Goal: Task Accomplishment & Management: Use online tool/utility

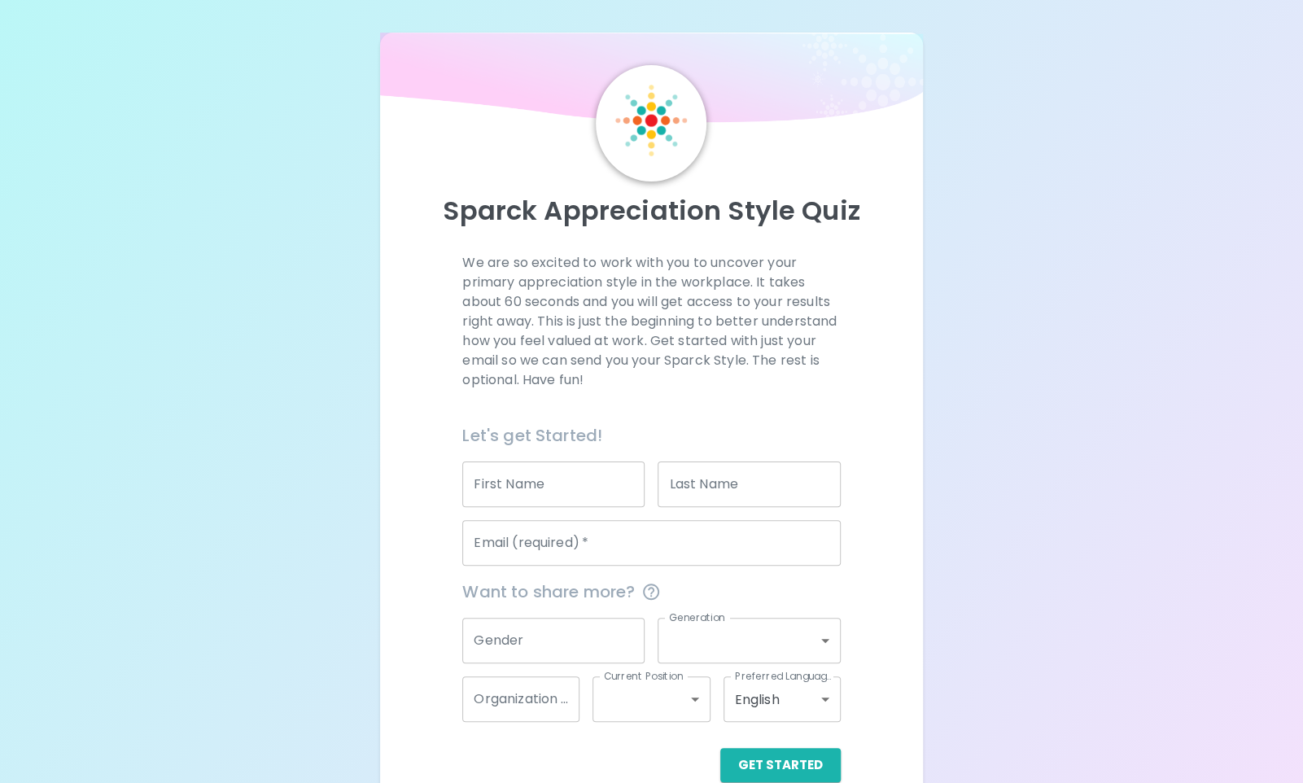
click at [558, 493] on input "First Name" at bounding box center [553, 485] width 182 height 46
type input "[PERSON_NAME]"
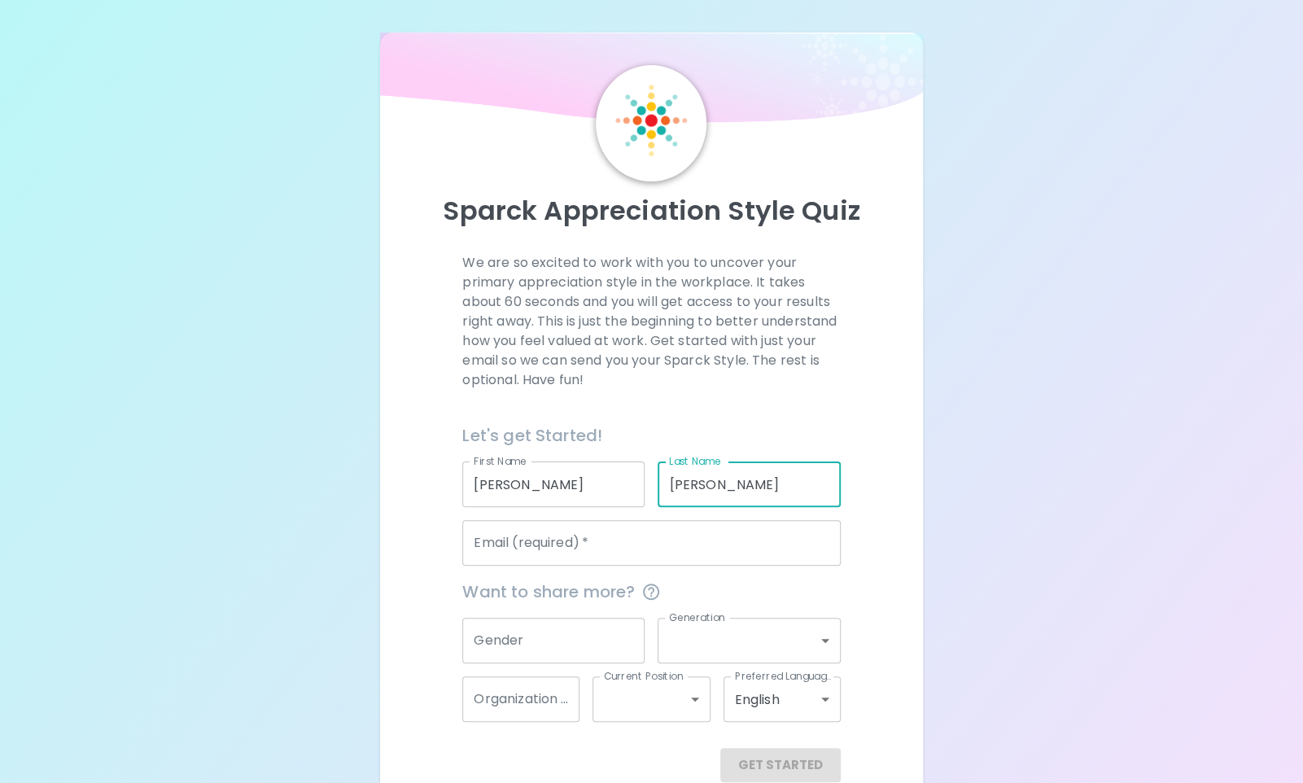
type input "[PERSON_NAME]"
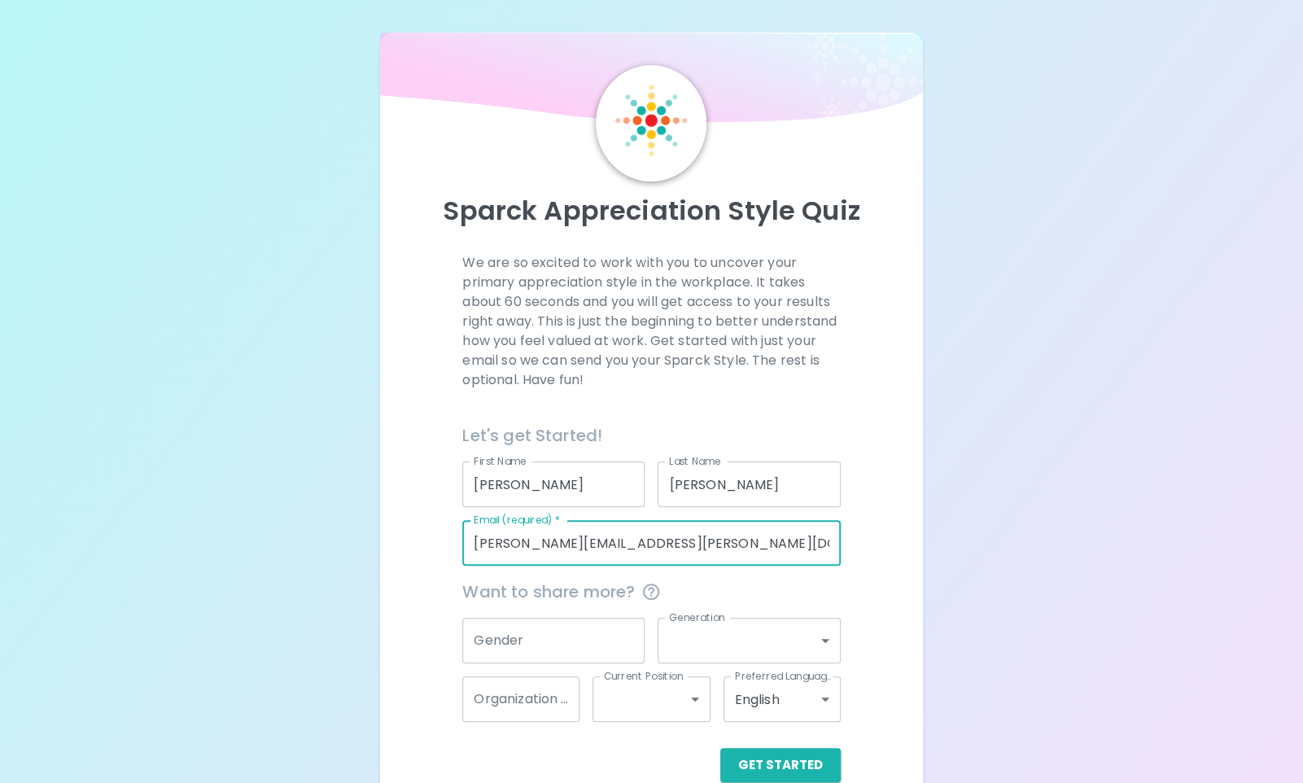
type input "[PERSON_NAME][EMAIL_ADDRESS][PERSON_NAME][DOMAIN_NAME]"
click at [588, 646] on input "Gender" at bounding box center [553, 641] width 182 height 46
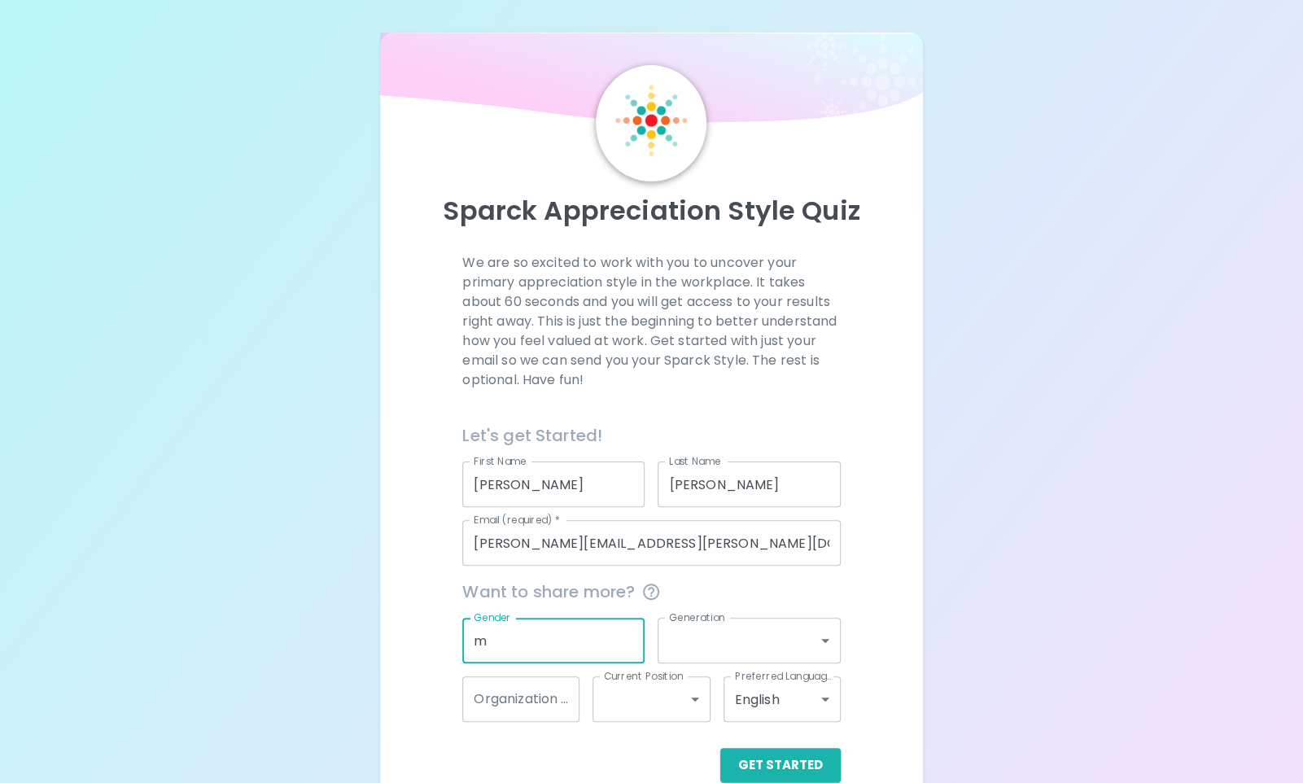
type input "m"
click at [830, 647] on body "Sparck Appreciation Style Quiz We are so excited to work with you to uncover yo…" at bounding box center [651, 407] width 1303 height 815
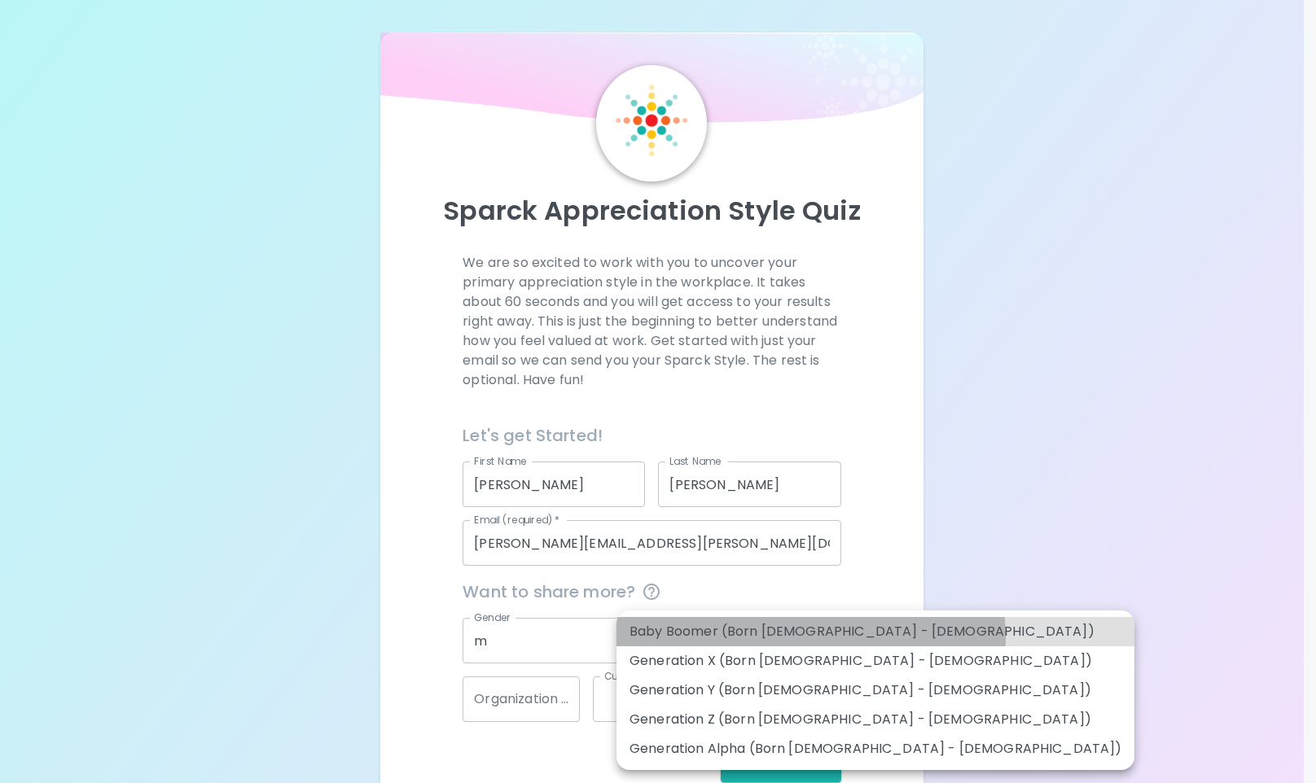
click at [809, 637] on li "Baby Boomer (Born [DEMOGRAPHIC_DATA] - [DEMOGRAPHIC_DATA])" at bounding box center [875, 631] width 518 height 29
type input "baby_boomer"
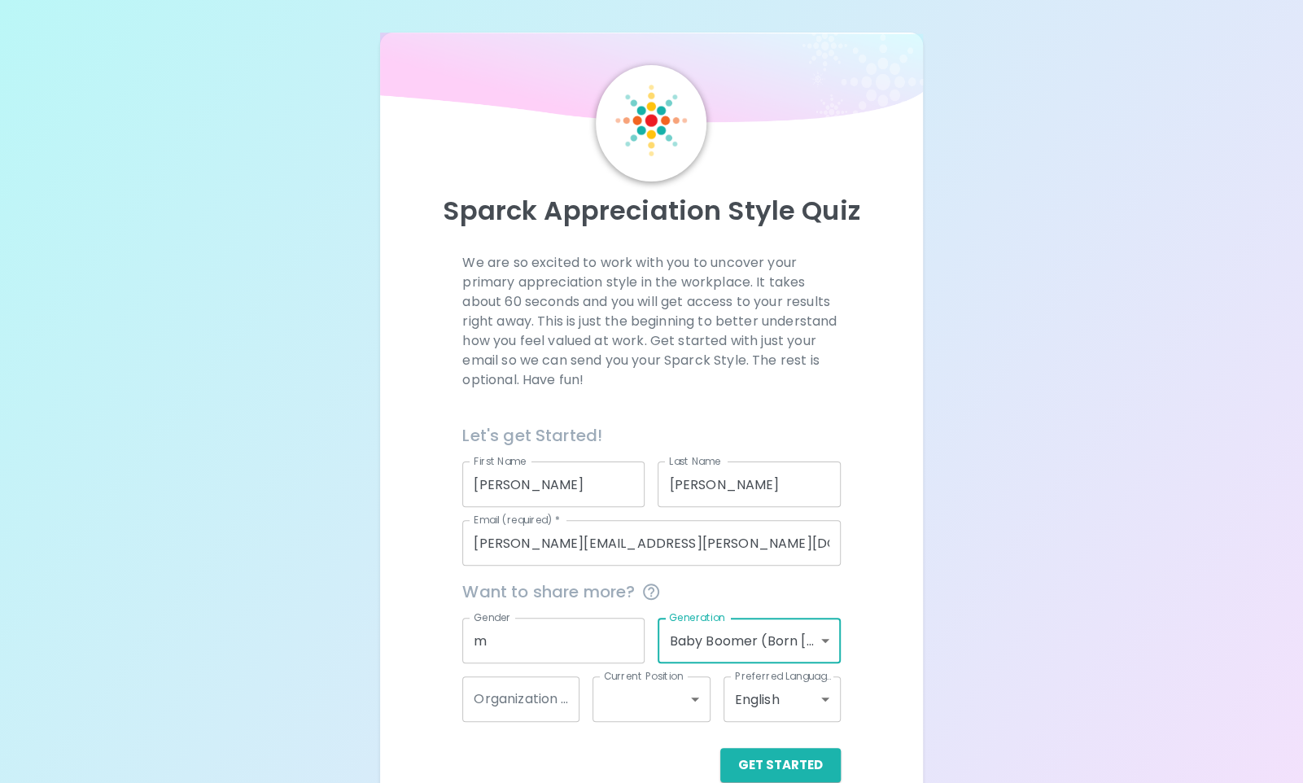
click at [556, 702] on div "Organization Name Organization Name" at bounding box center [520, 699] width 117 height 46
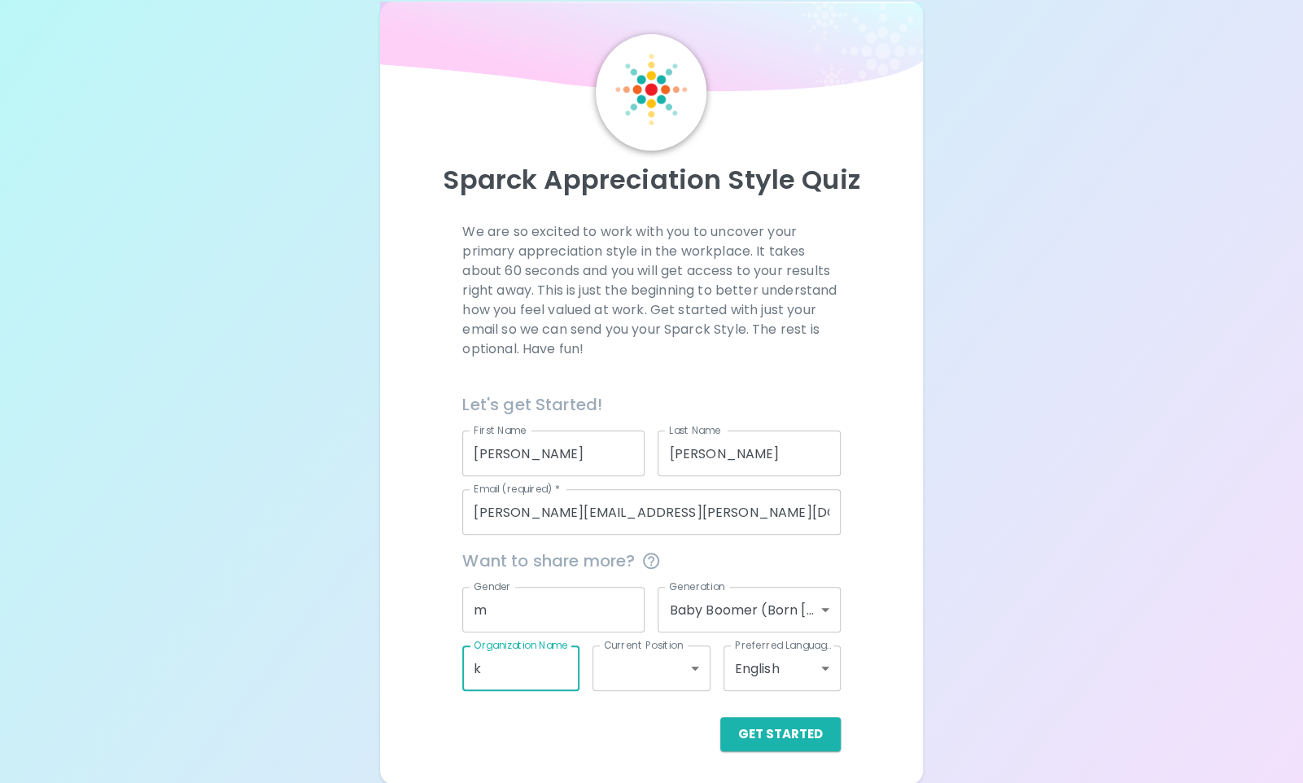
scroll to position [31, 0]
type input "k"
click at [805, 739] on button "Get Started" at bounding box center [780, 734] width 120 height 34
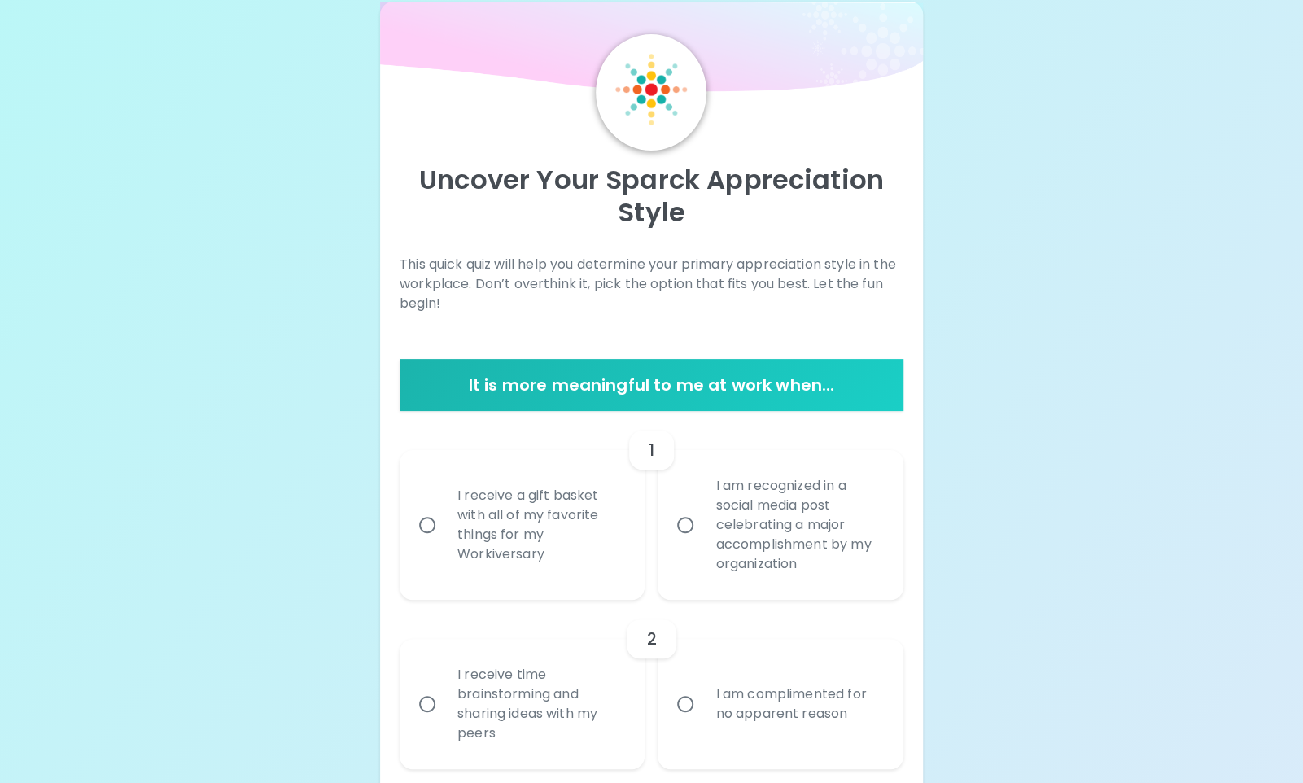
click at [680, 537] on input "I am recognized in a social media post celebrating a major accomplishment by my…" at bounding box center [685, 525] width 34 height 34
radio input "true"
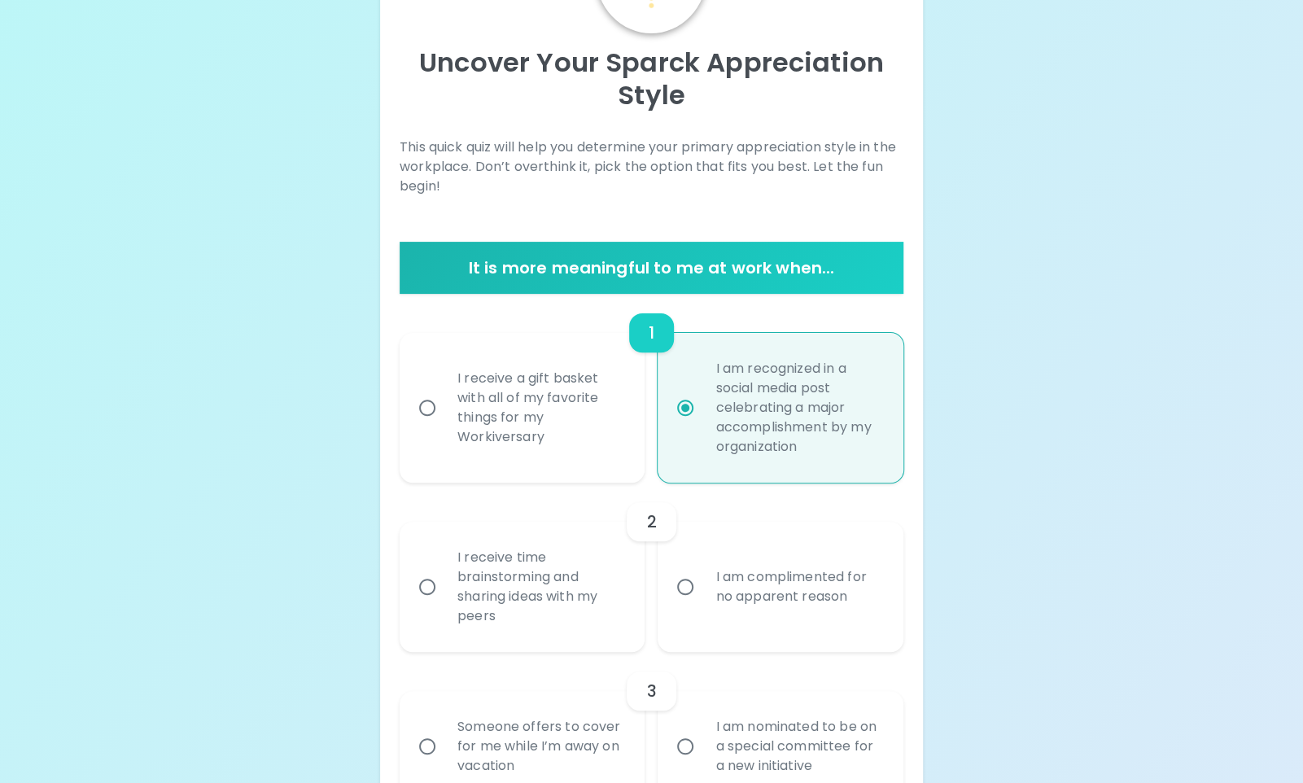
scroll to position [161, 0]
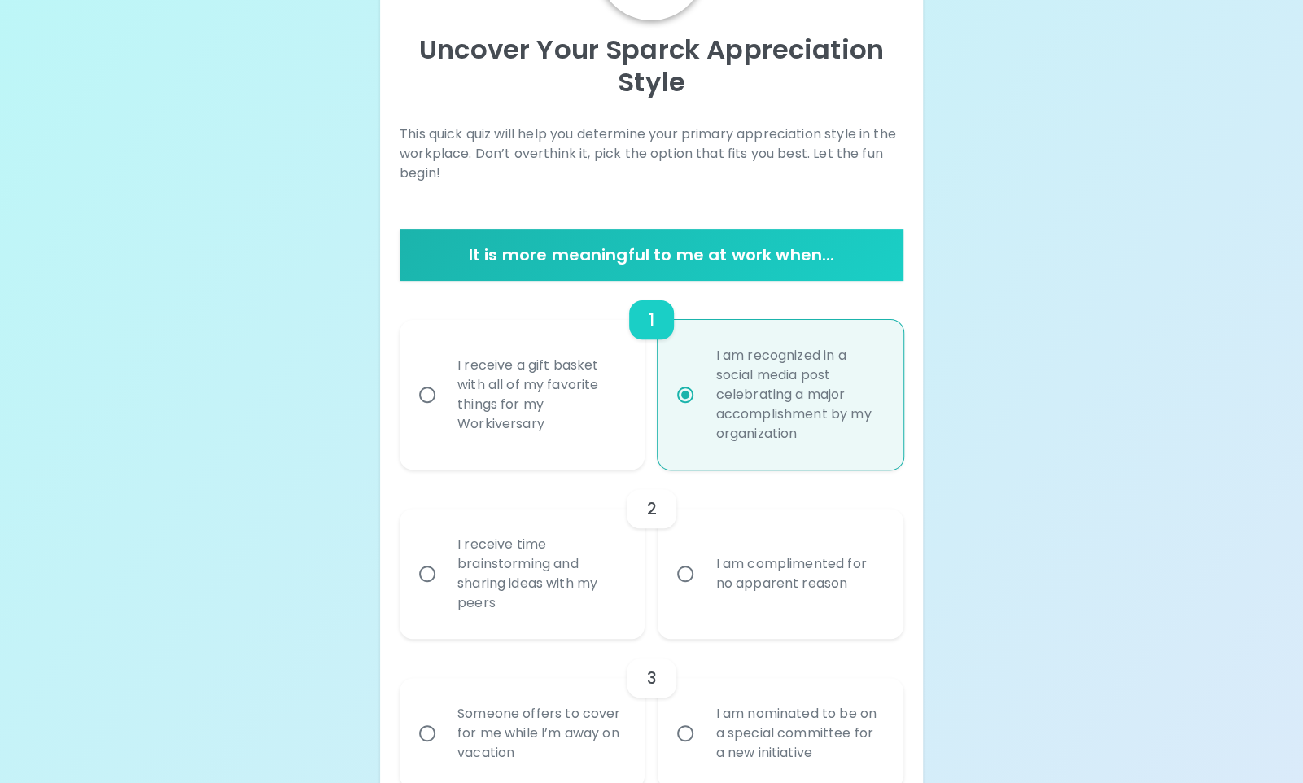
click at [425, 583] on input "I receive time brainstorming and sharing ideas with my peers" at bounding box center [427, 574] width 34 height 34
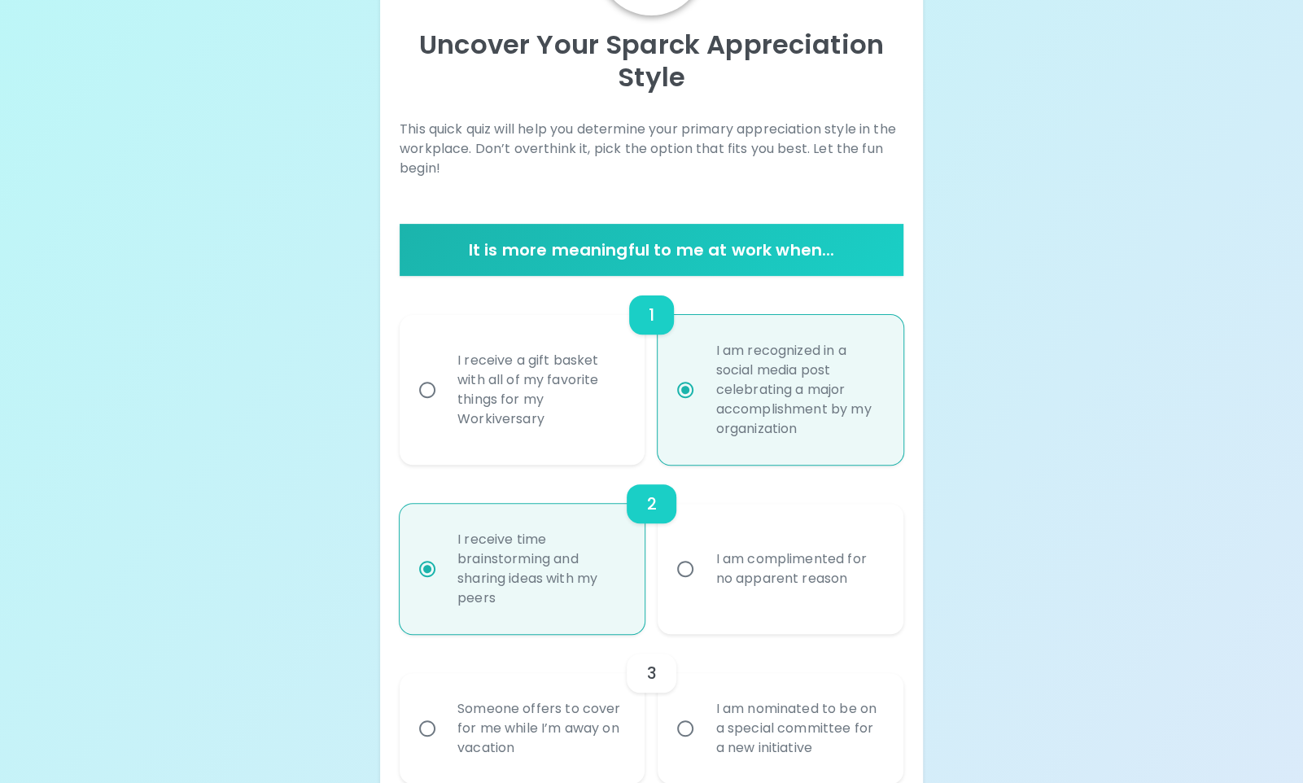
scroll to position [291, 0]
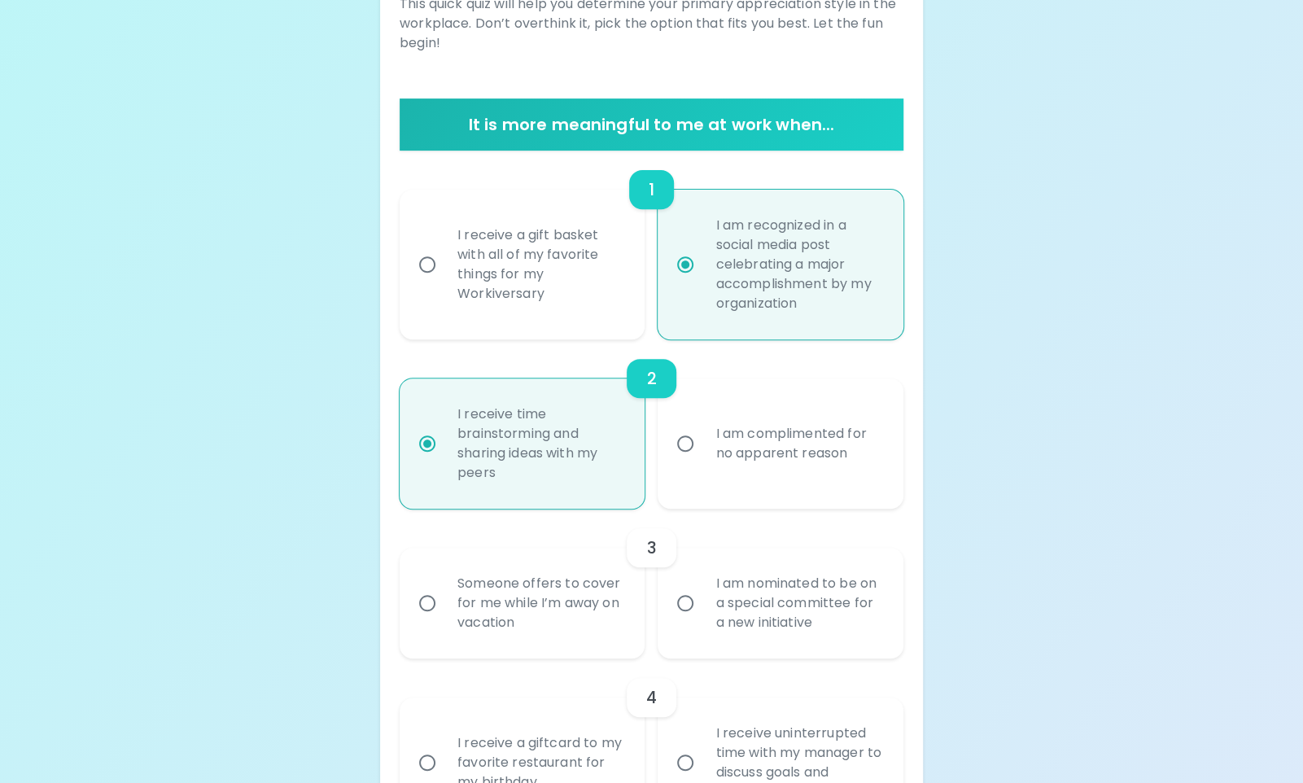
click at [681, 614] on input "I am nominated to be on a special committee for a new initiative" at bounding box center [685, 603] width 34 height 34
radio input "true"
radio input "false"
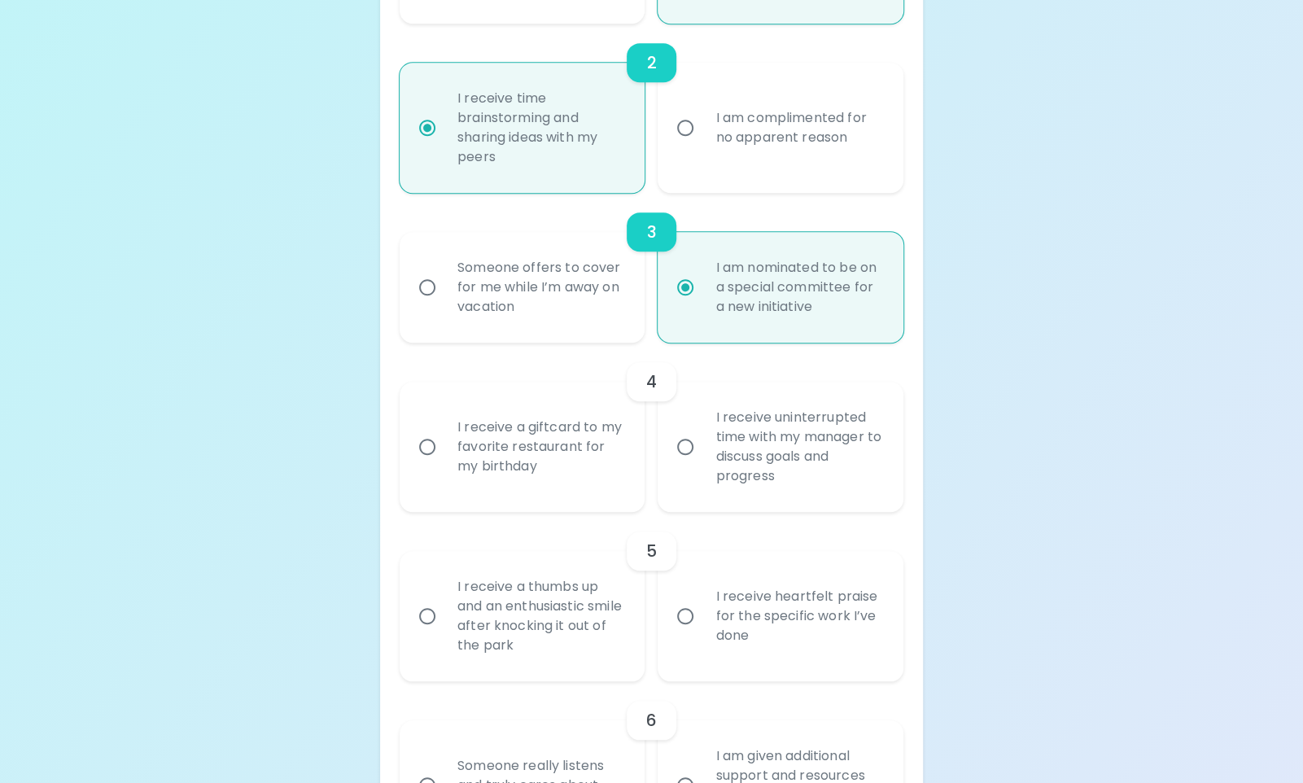
scroll to position [606, 0]
click at [425, 446] on input "I receive a giftcard to my favorite restaurant for my birthday" at bounding box center [427, 448] width 34 height 34
radio input "false"
radio input "true"
radio input "false"
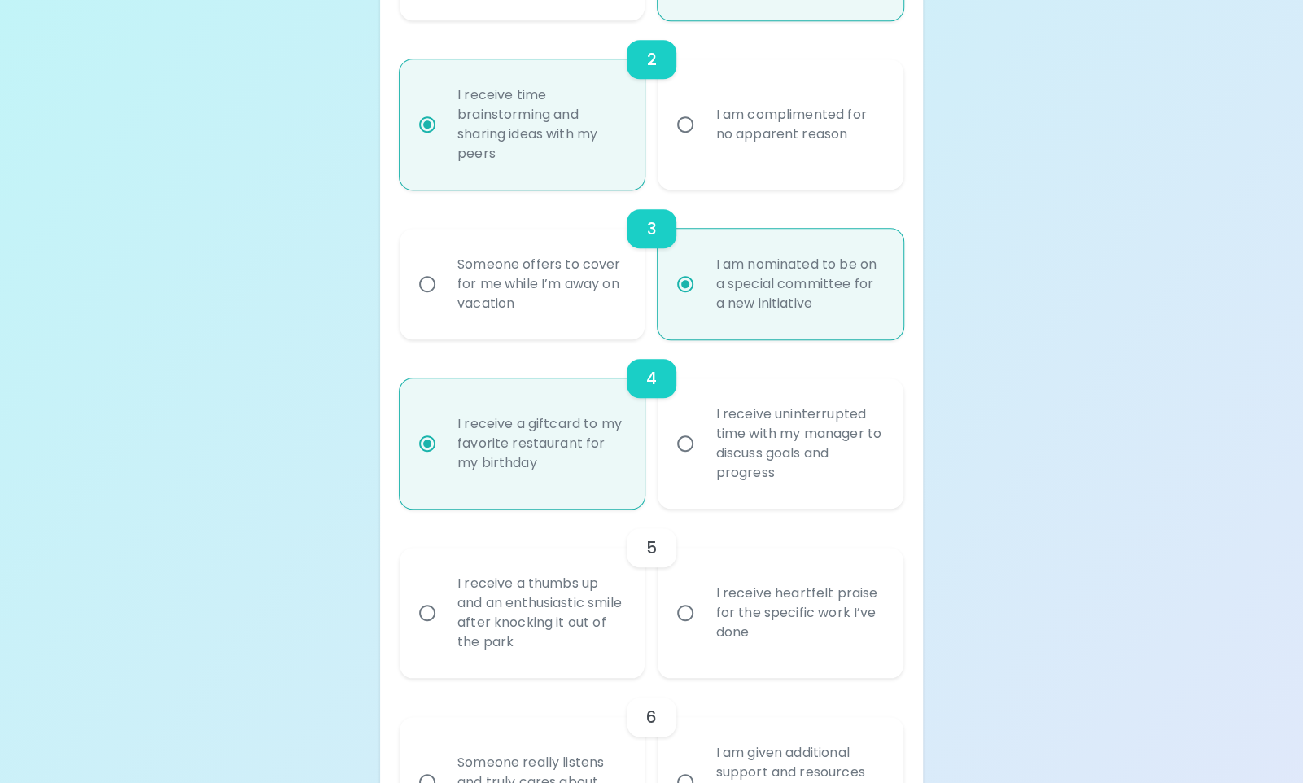
scroll to position [737, 0]
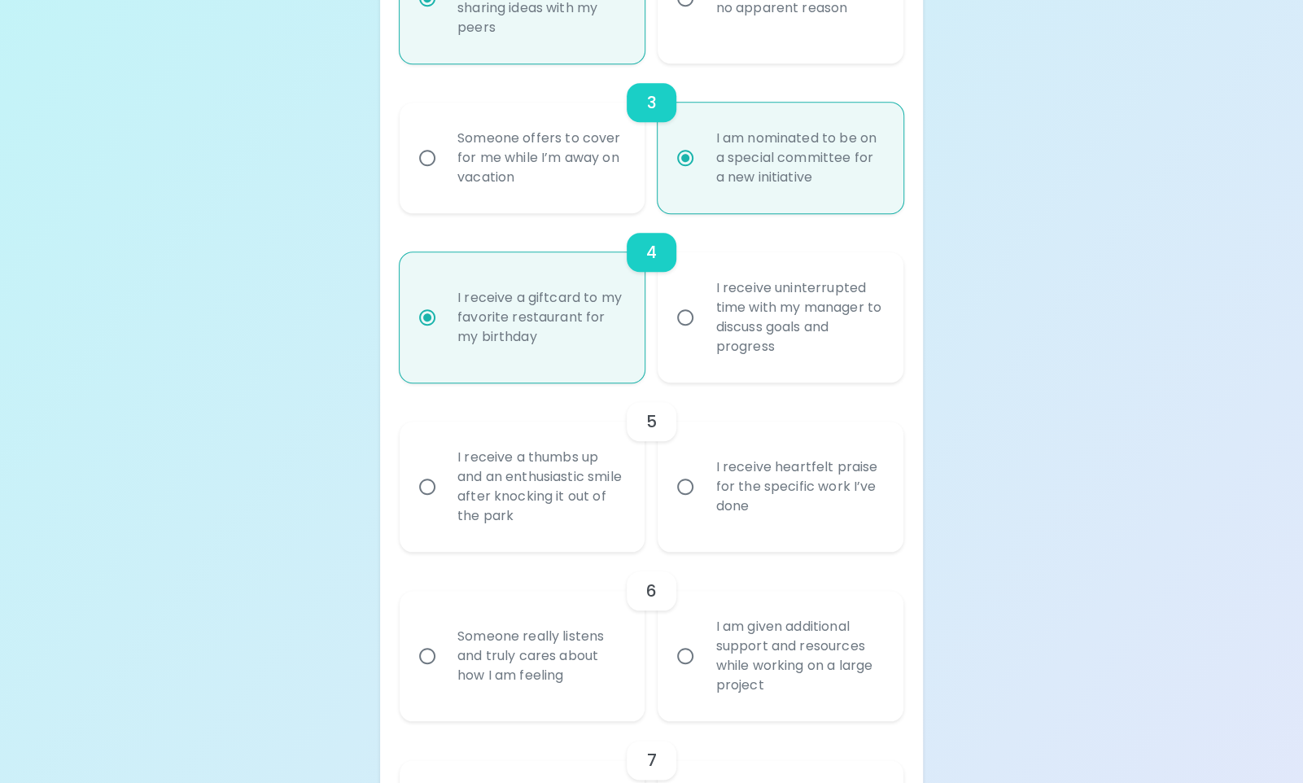
click at [686, 488] on input "I receive heartfelt praise for the specific work I’ve done" at bounding box center [685, 487] width 34 height 34
radio input "false"
radio input "true"
radio input "false"
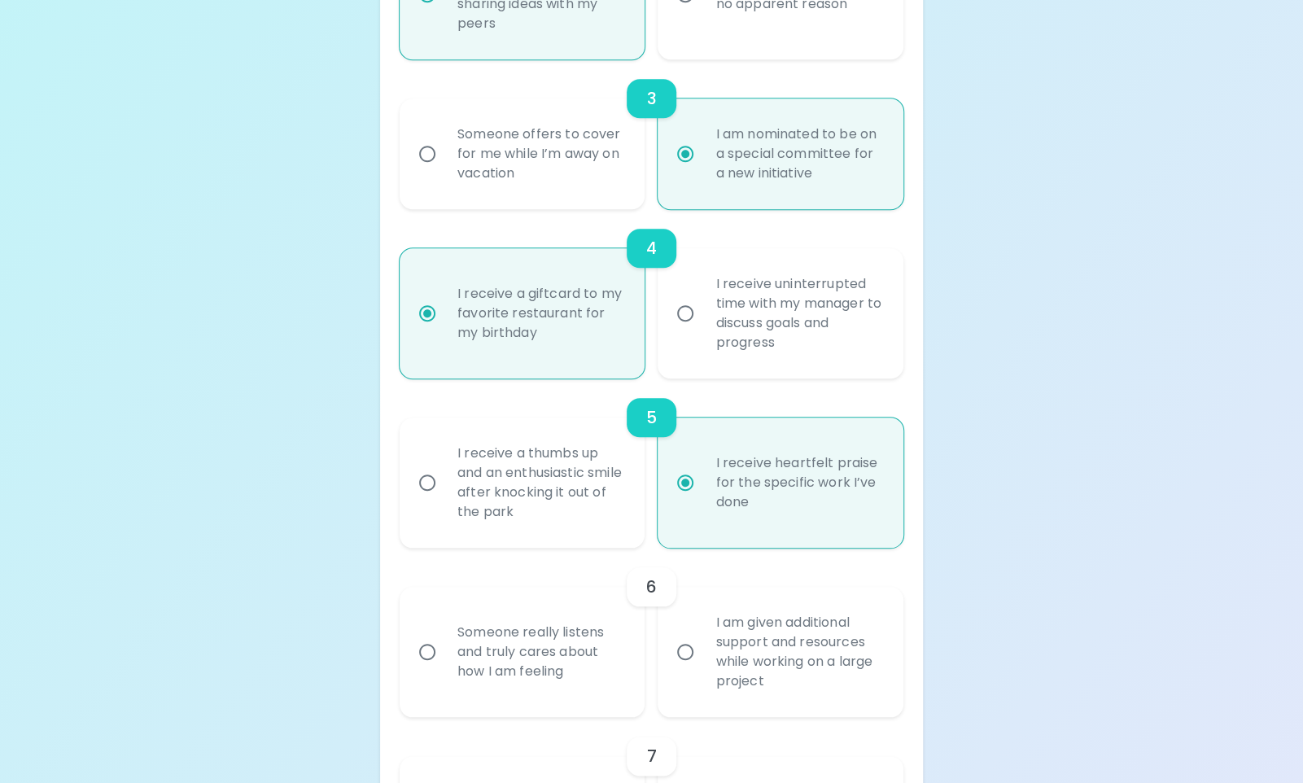
scroll to position [867, 0]
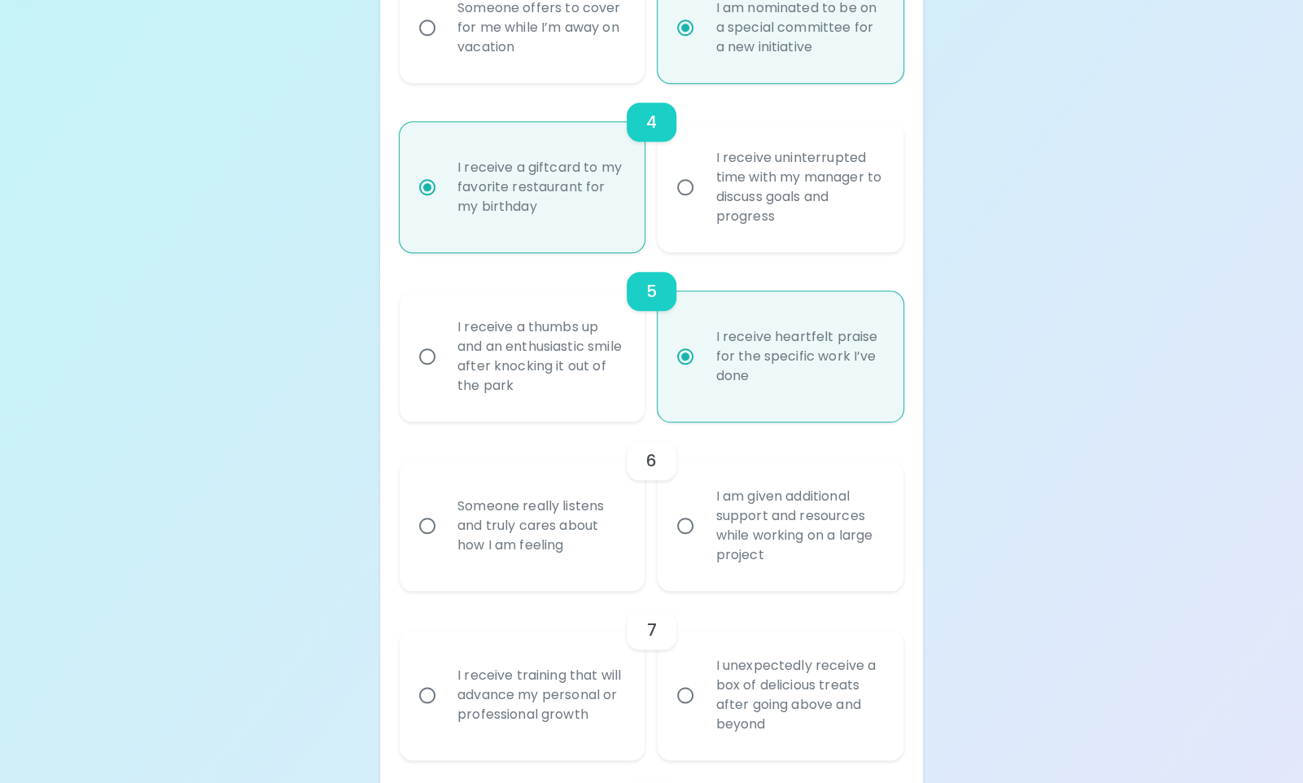
click at [422, 531] on input "Someone really listens and truly cares about how I am feeling" at bounding box center [427, 526] width 34 height 34
radio input "false"
radio input "true"
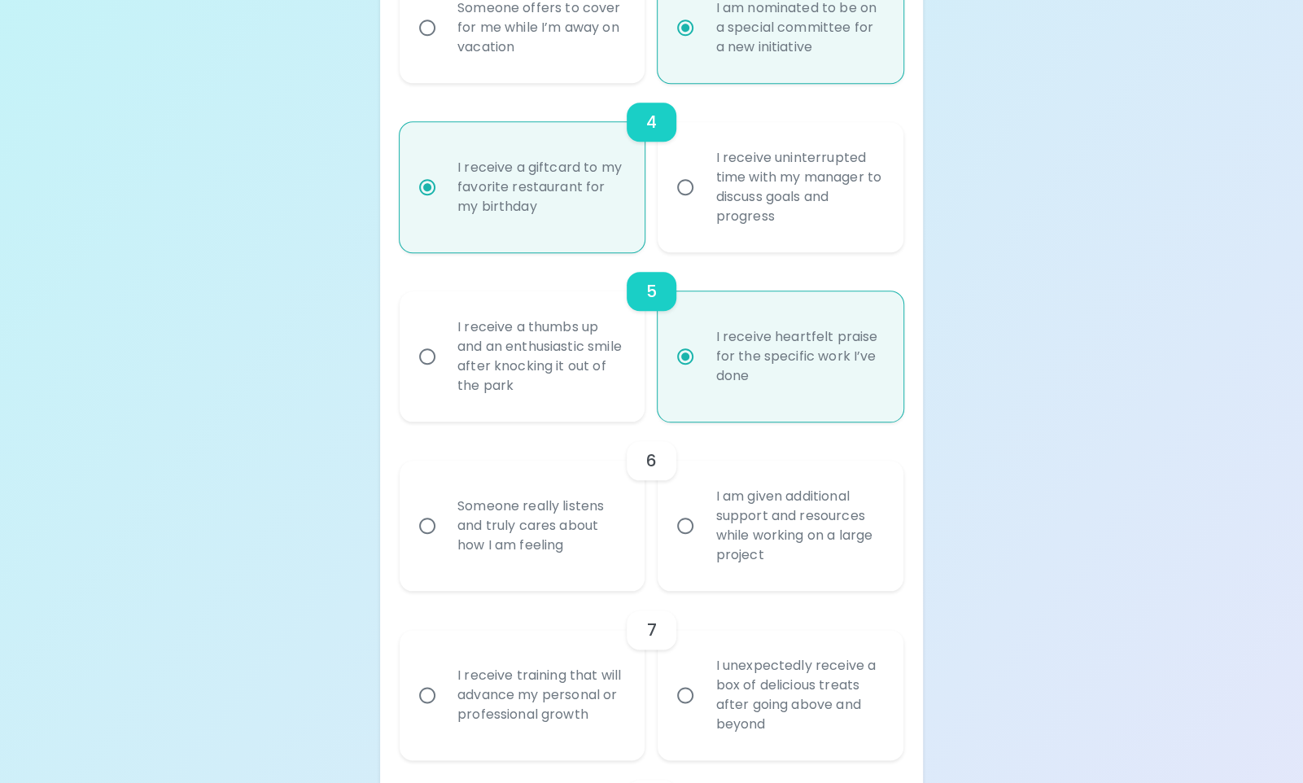
radio input "false"
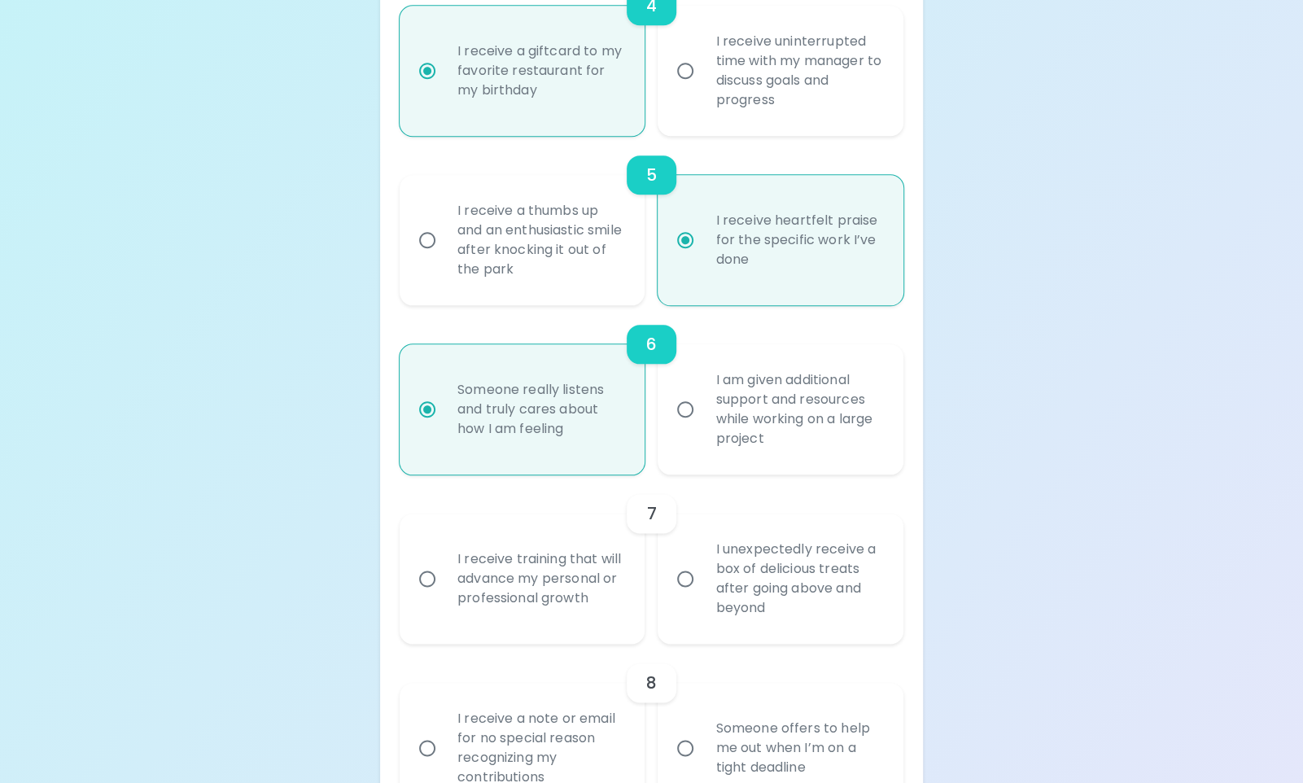
scroll to position [997, 0]
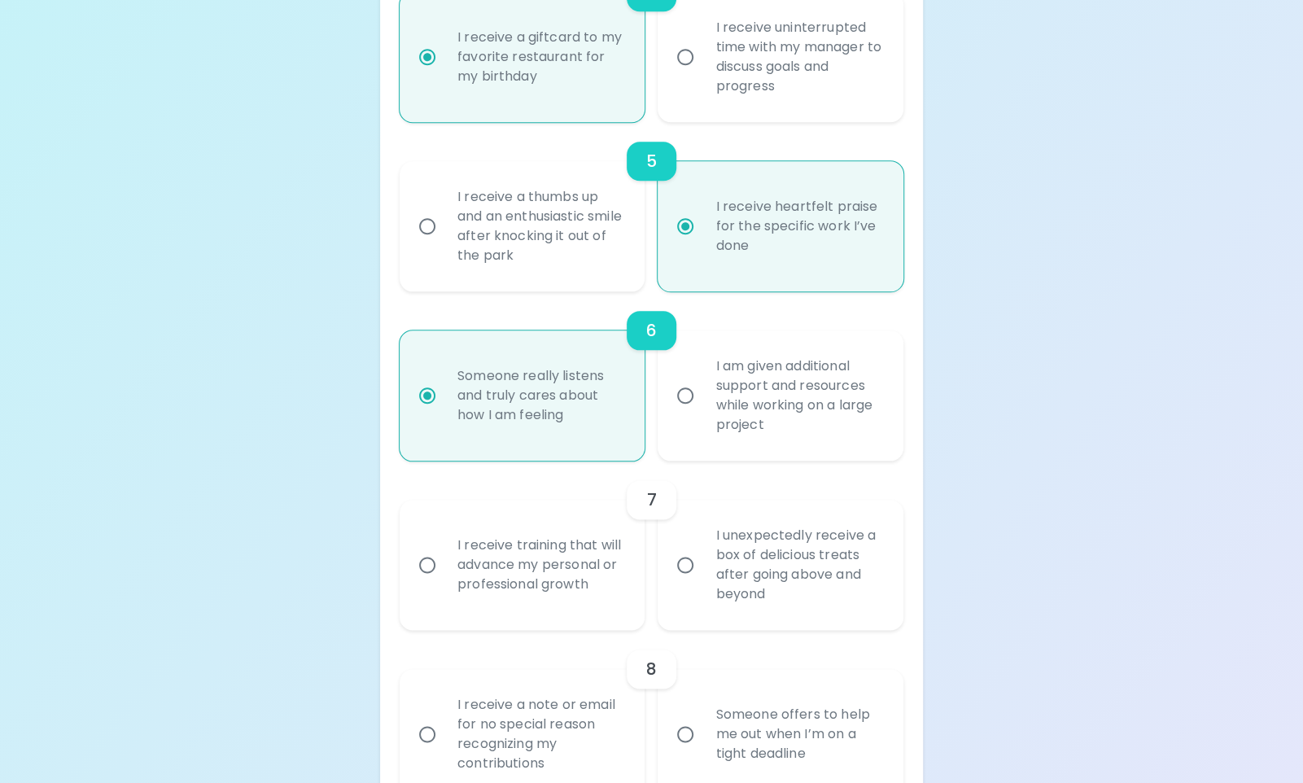
click at [679, 571] on input "I unexpectedly receive a box of delicious treats after going above and beyond" at bounding box center [685, 565] width 34 height 34
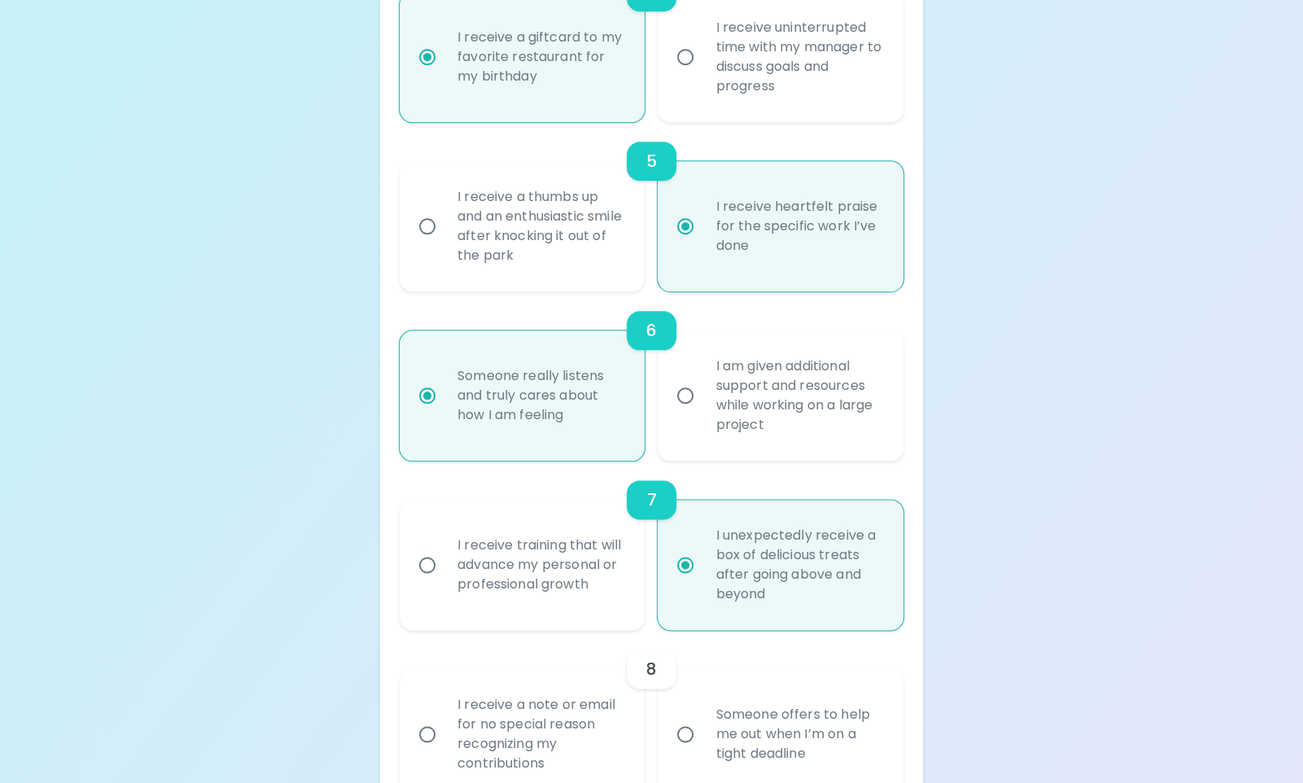
radio input "false"
radio input "true"
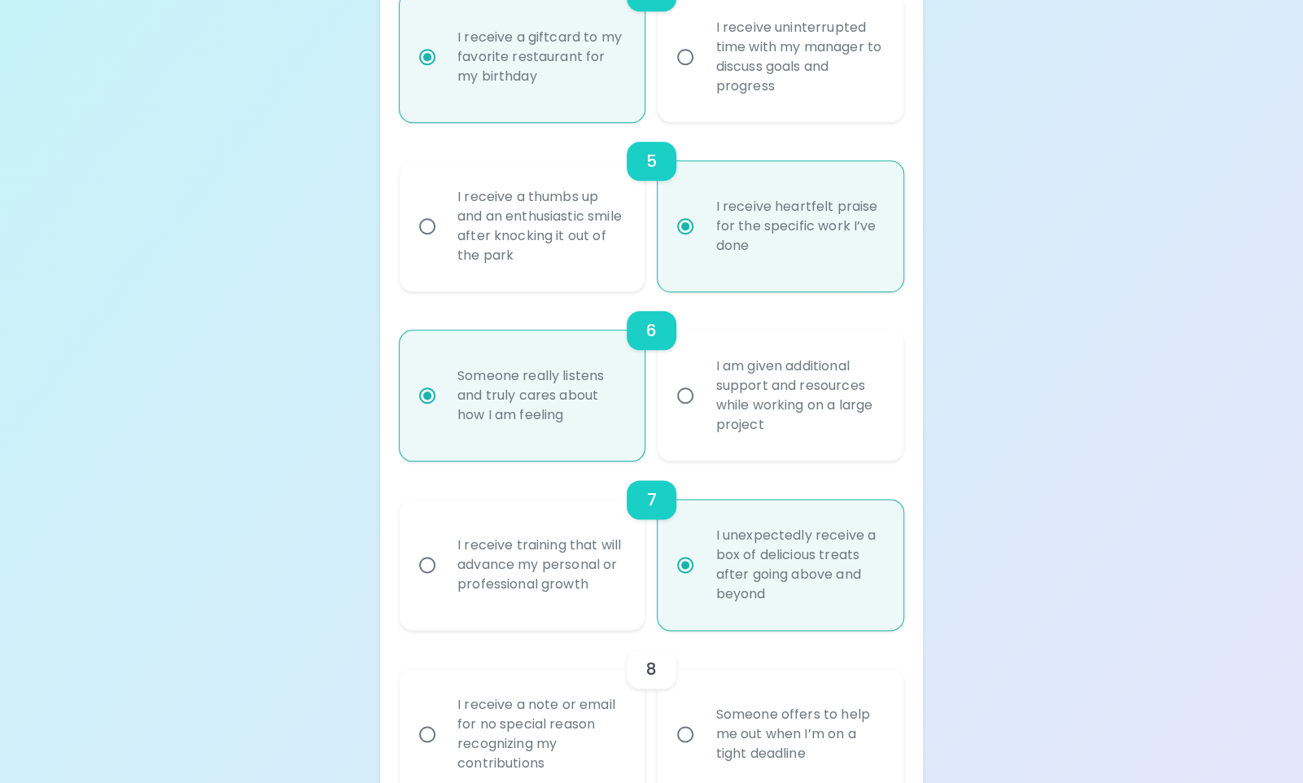
radio input "false"
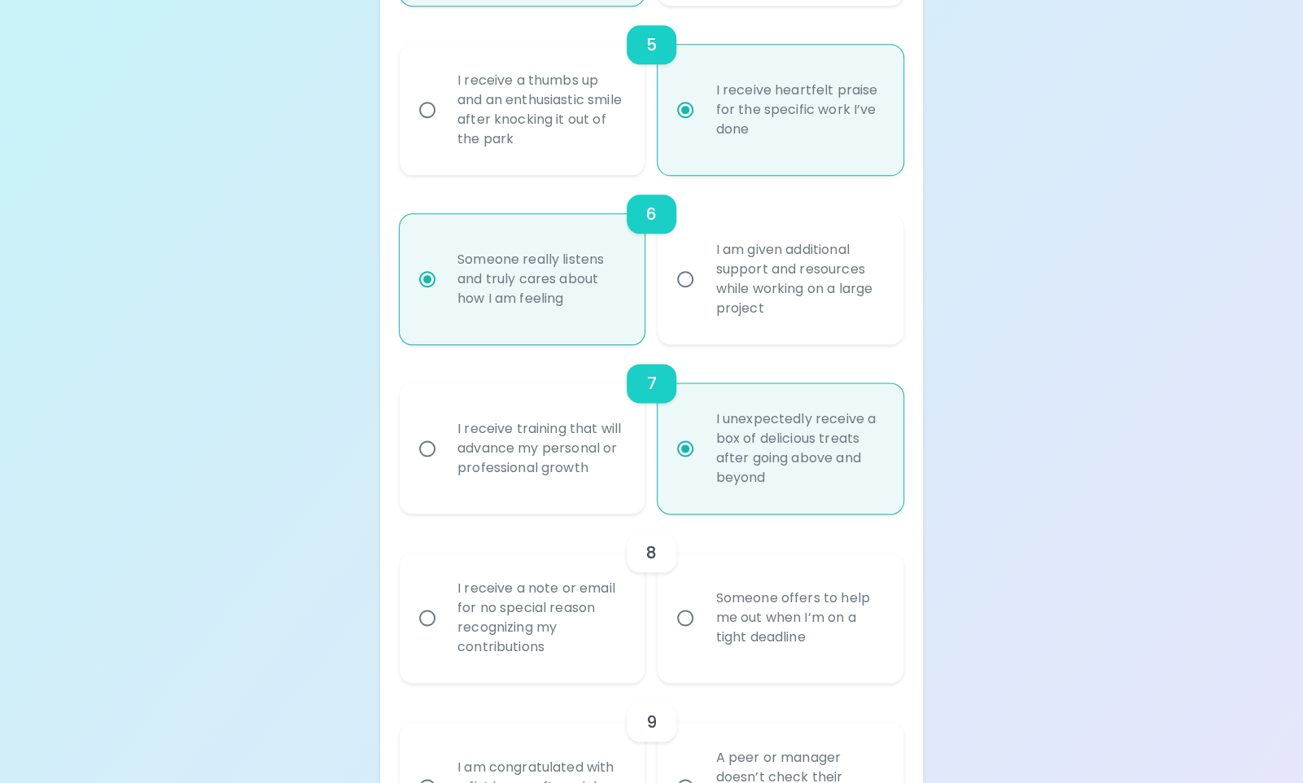
scroll to position [1127, 0]
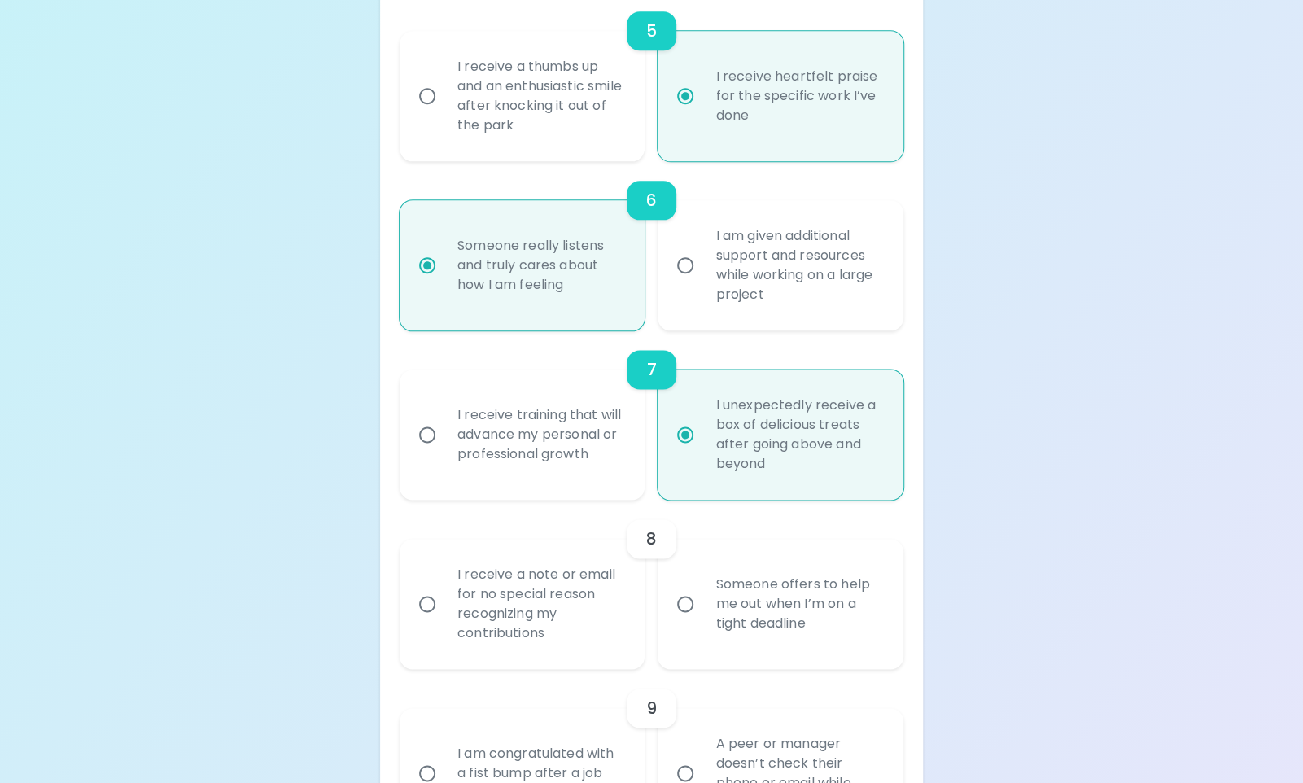
click at [681, 603] on input "Someone offers to help me out when I’m on a tight deadline" at bounding box center [685, 604] width 34 height 34
radio input "false"
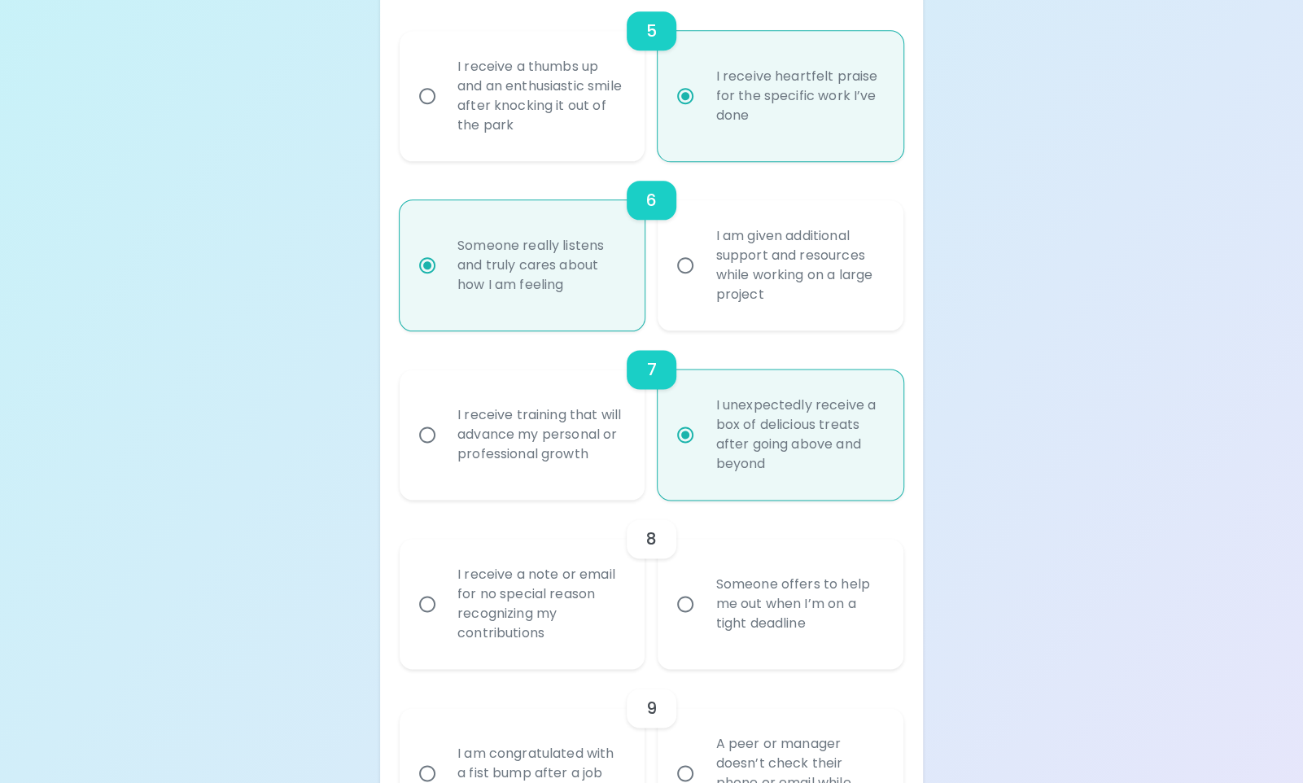
radio input "false"
radio input "true"
radio input "false"
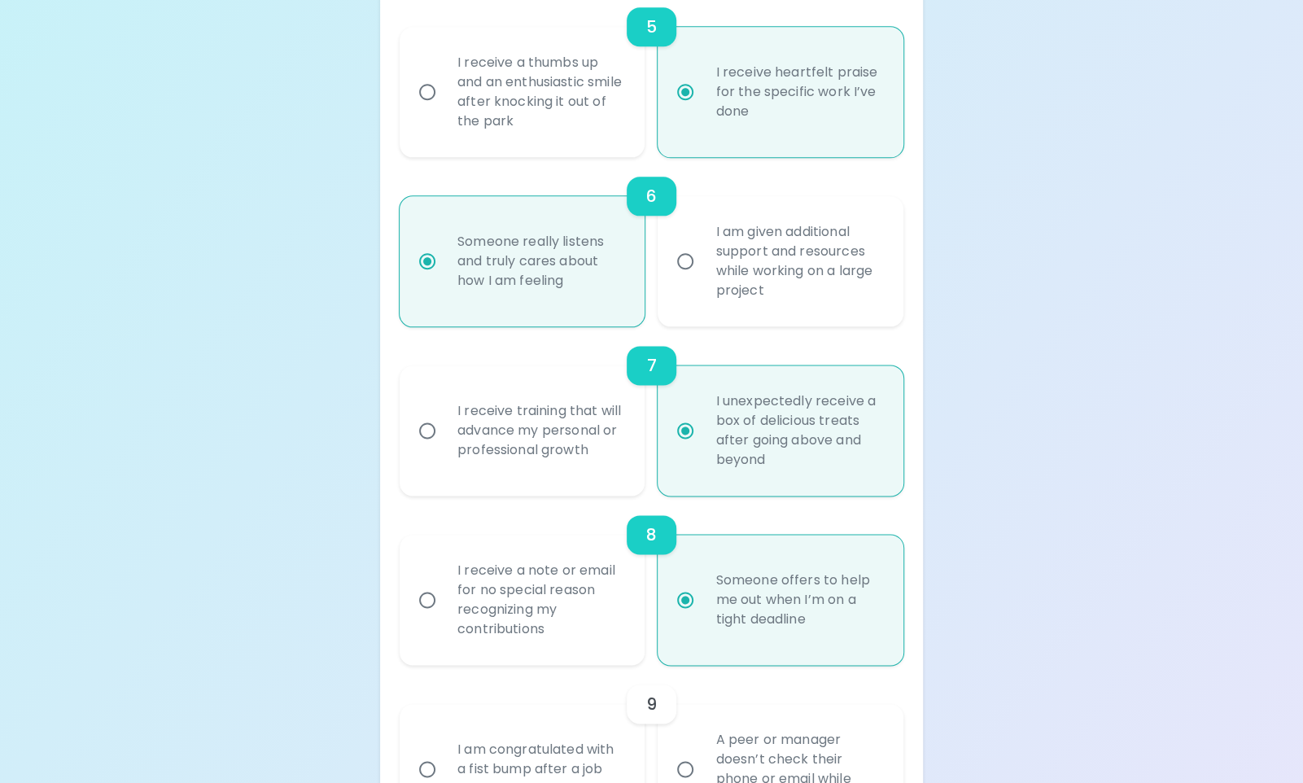
scroll to position [1258, 0]
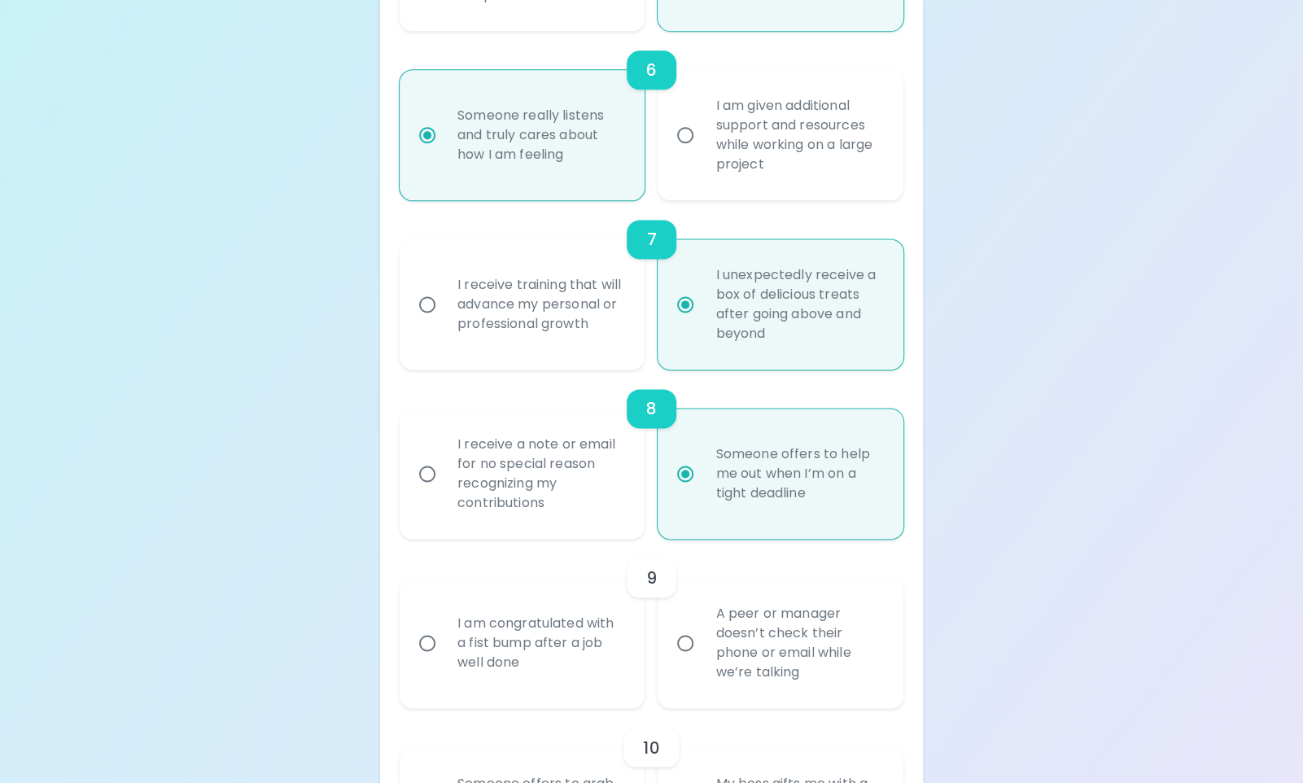
click at [423, 648] on input "I am congratulated with a fist bump after a job well done" at bounding box center [427, 643] width 34 height 34
radio input "false"
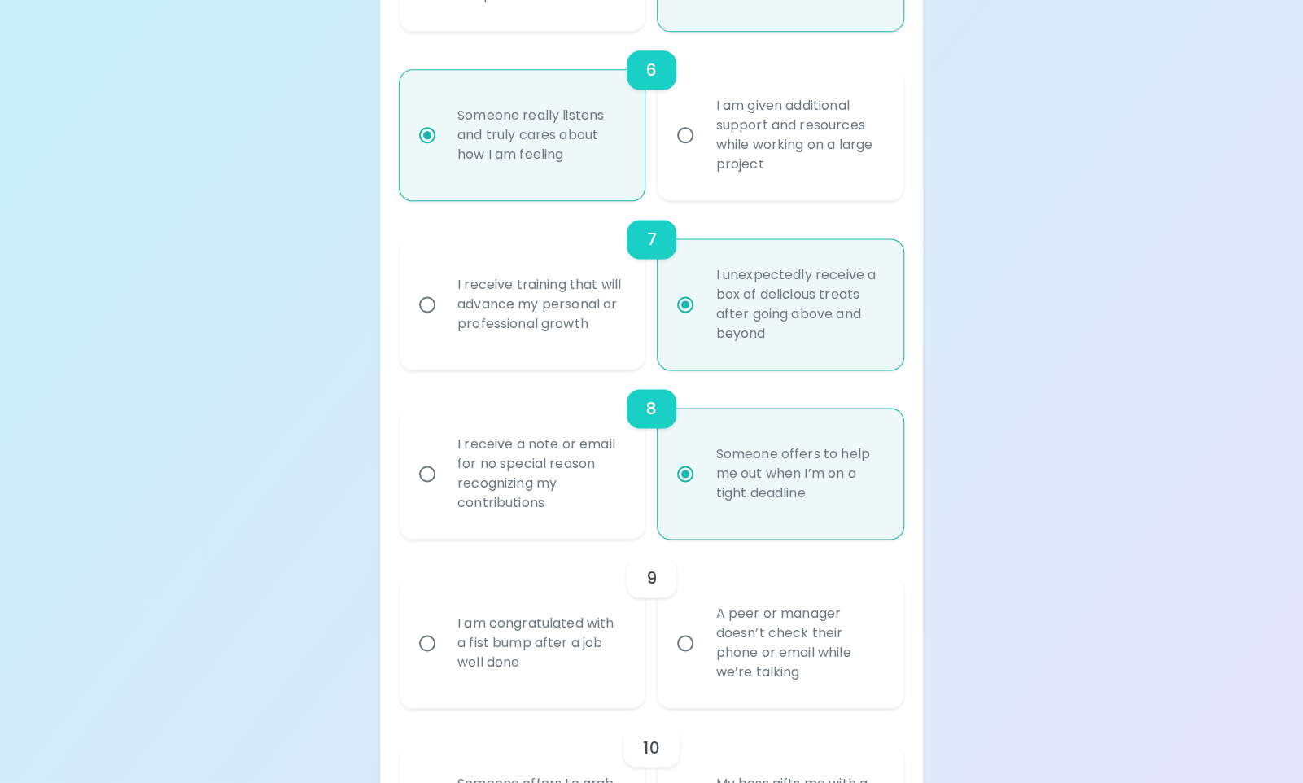
radio input "false"
radio input "true"
radio input "false"
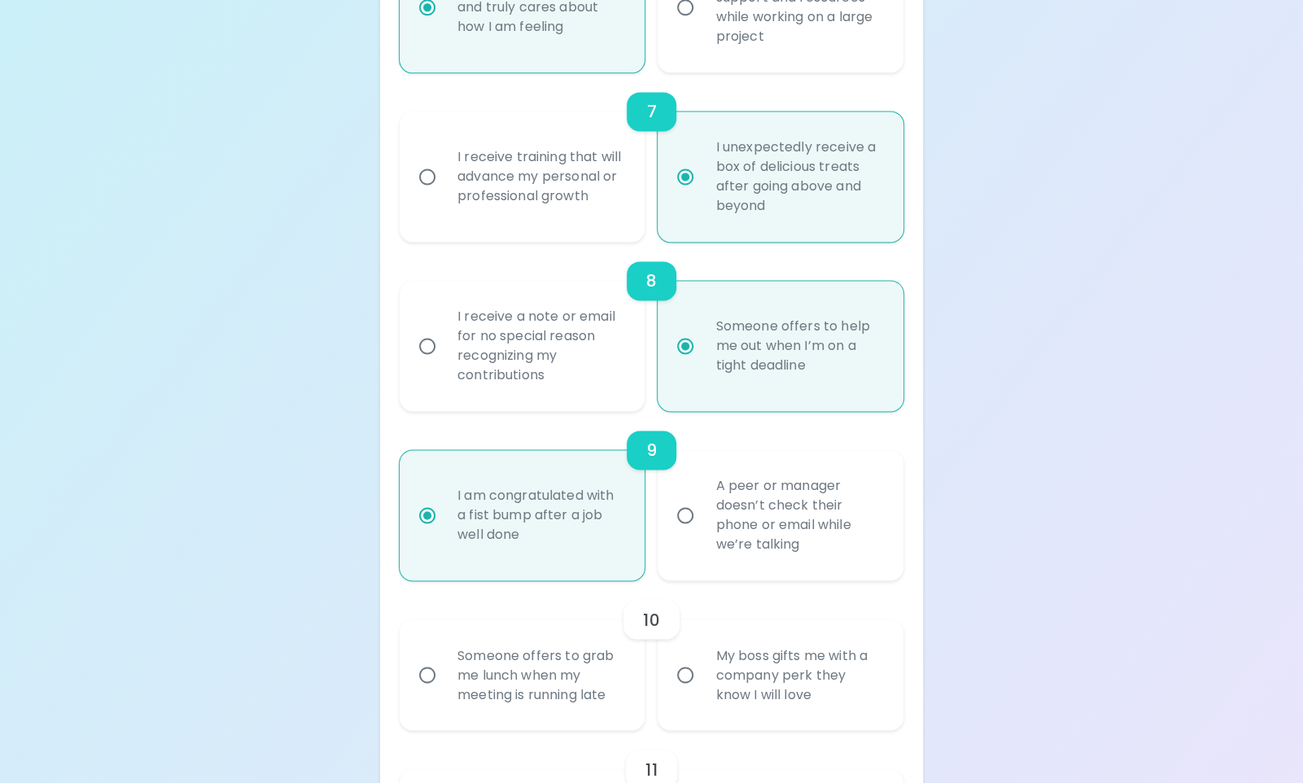
scroll to position [1388, 0]
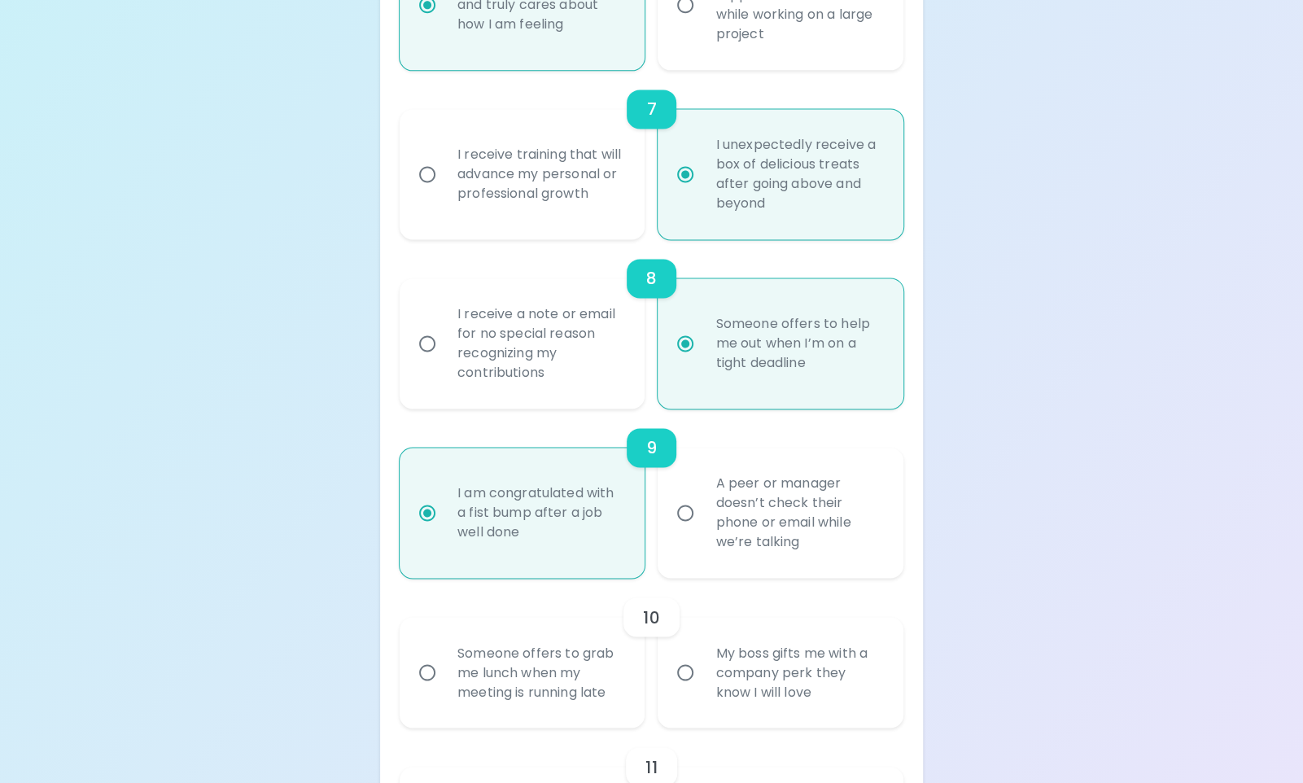
click at [687, 673] on input "My boss gifts me with a company perk they know I will love" at bounding box center [685, 672] width 34 height 34
radio input "false"
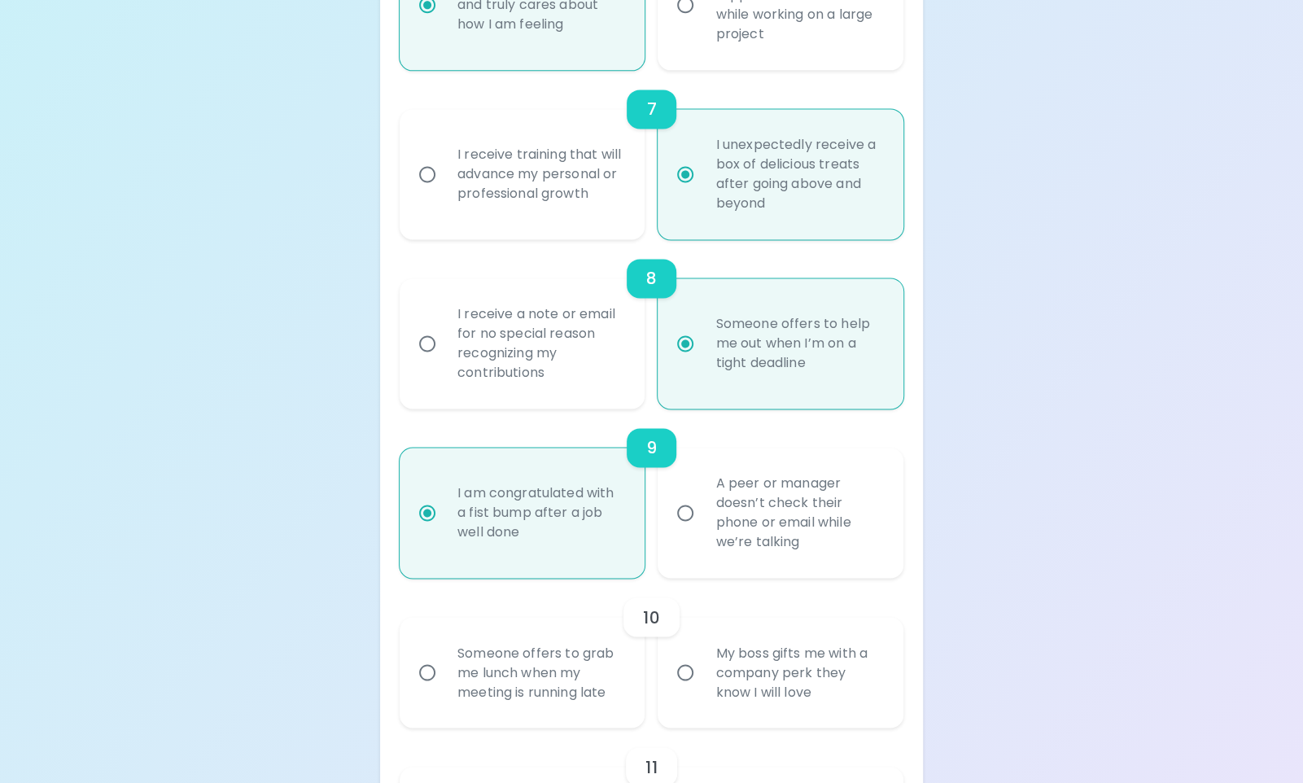
radio input "false"
radio input "true"
radio input "false"
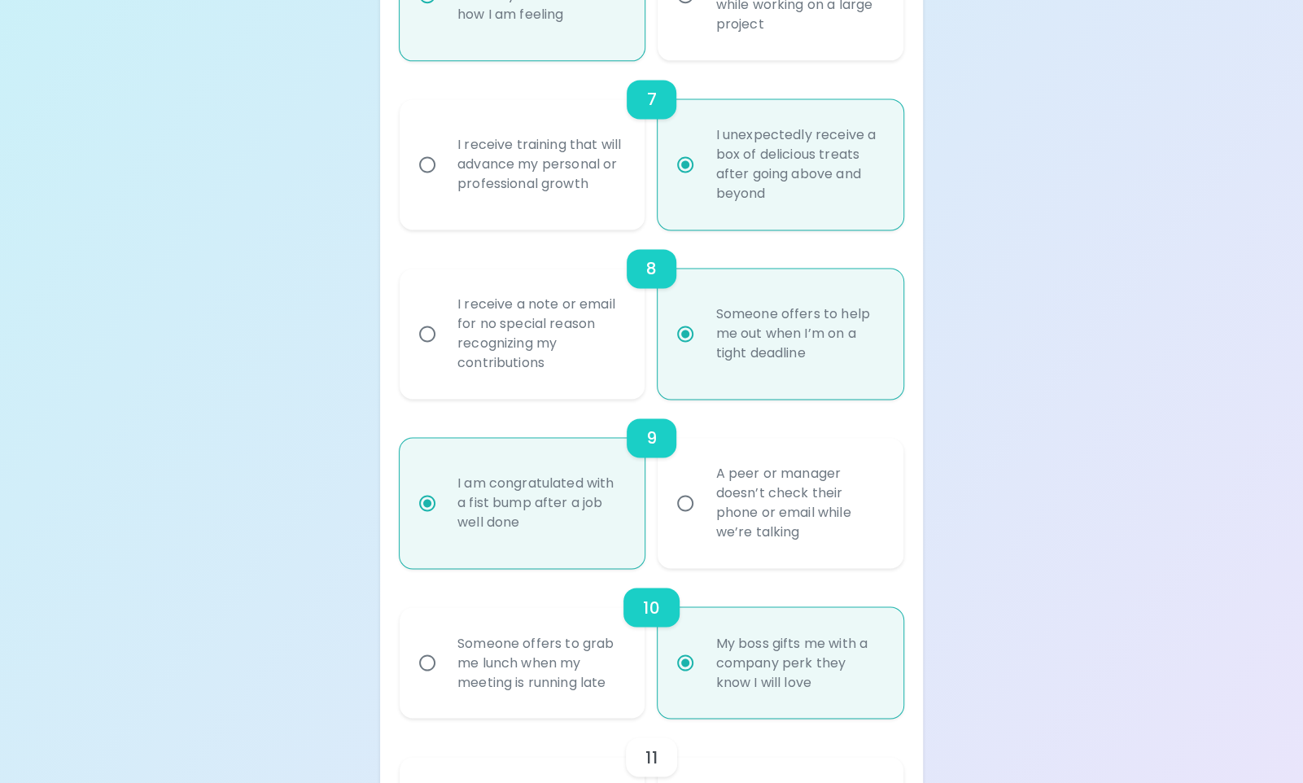
scroll to position [1518, 0]
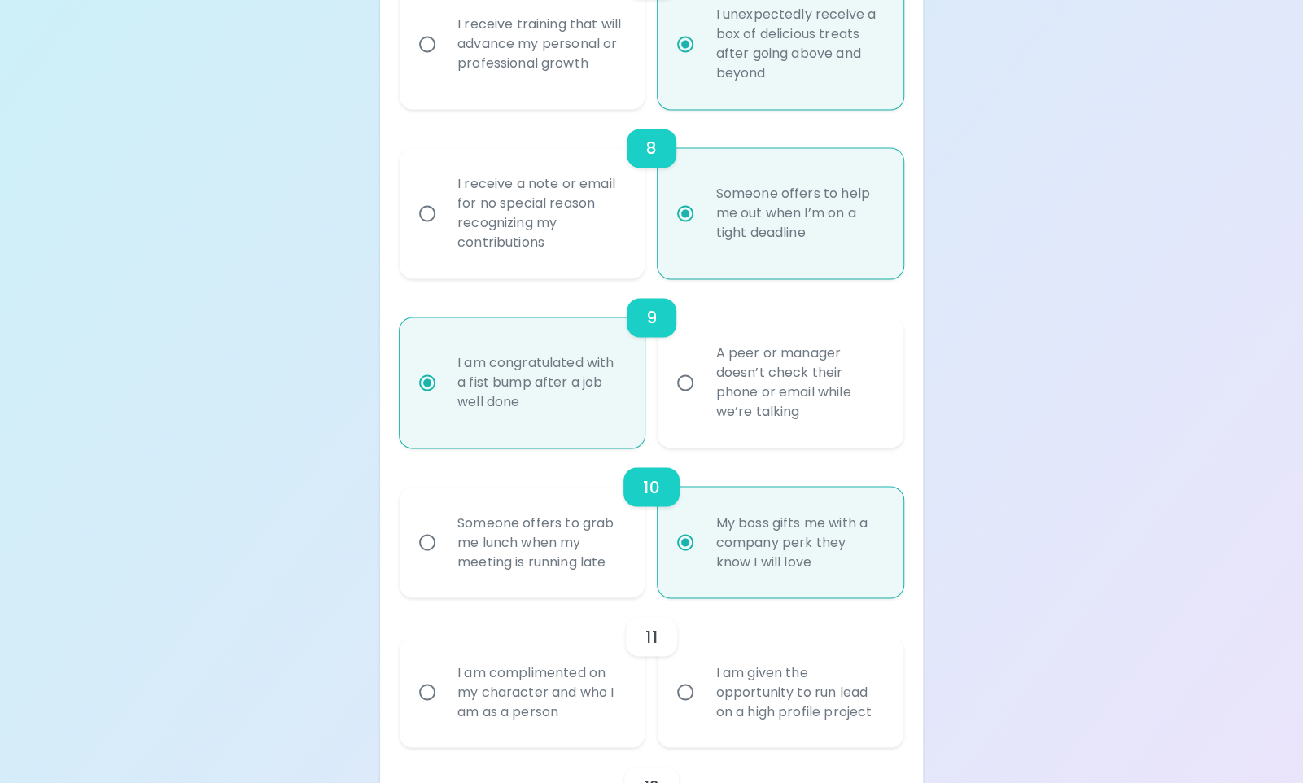
click at [690, 696] on input "I am given the opportunity to run lead on a high profile project" at bounding box center [685, 692] width 34 height 34
radio input "false"
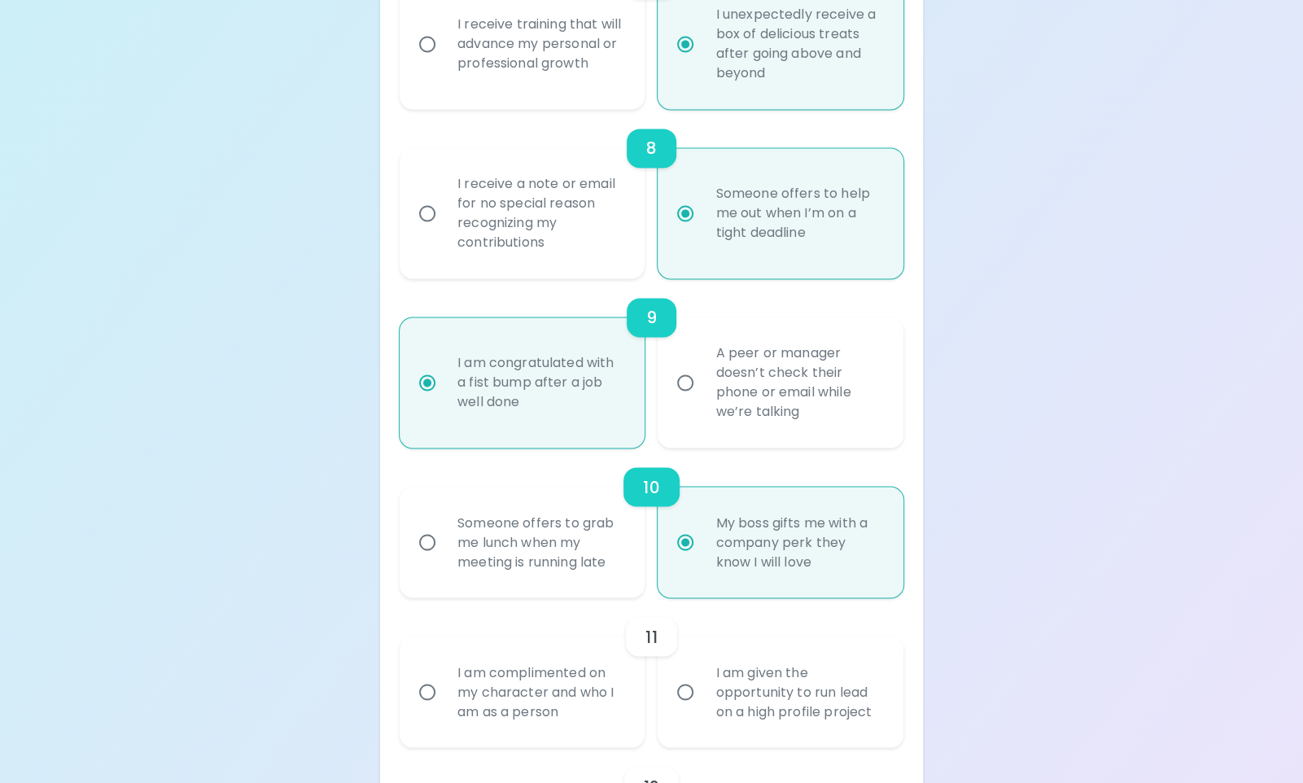
radio input "false"
radio input "true"
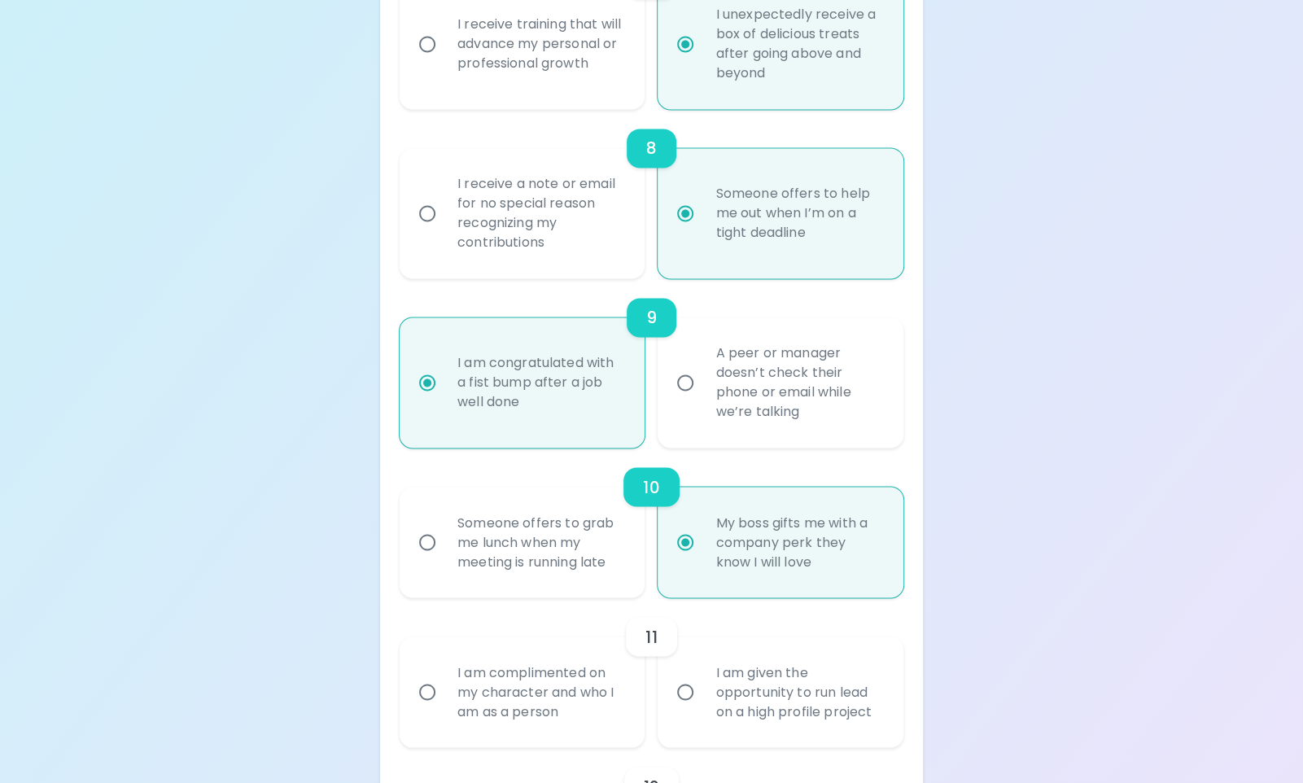
radio input "false"
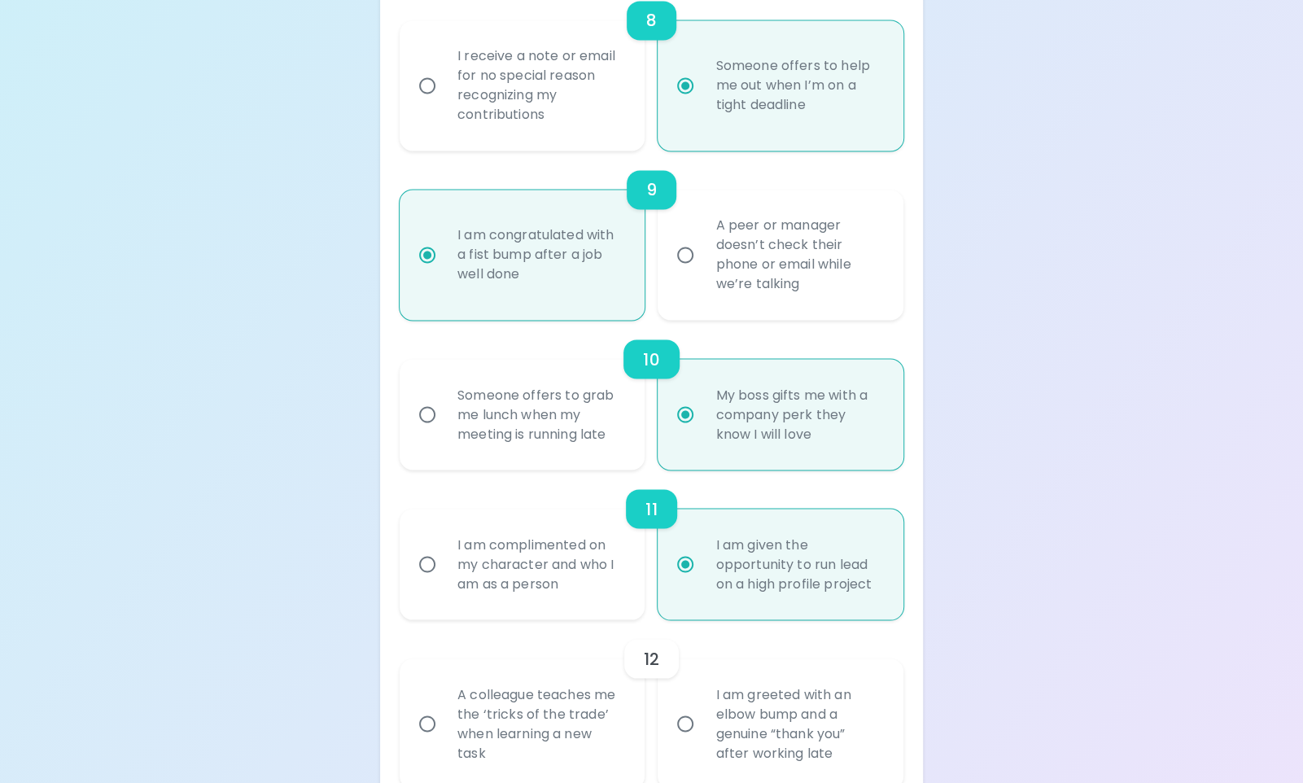
scroll to position [1649, 0]
click at [415, 730] on input "A colleague teaches me the ‘tricks of the trade’ when learning a new task" at bounding box center [427, 721] width 34 height 34
radio input "false"
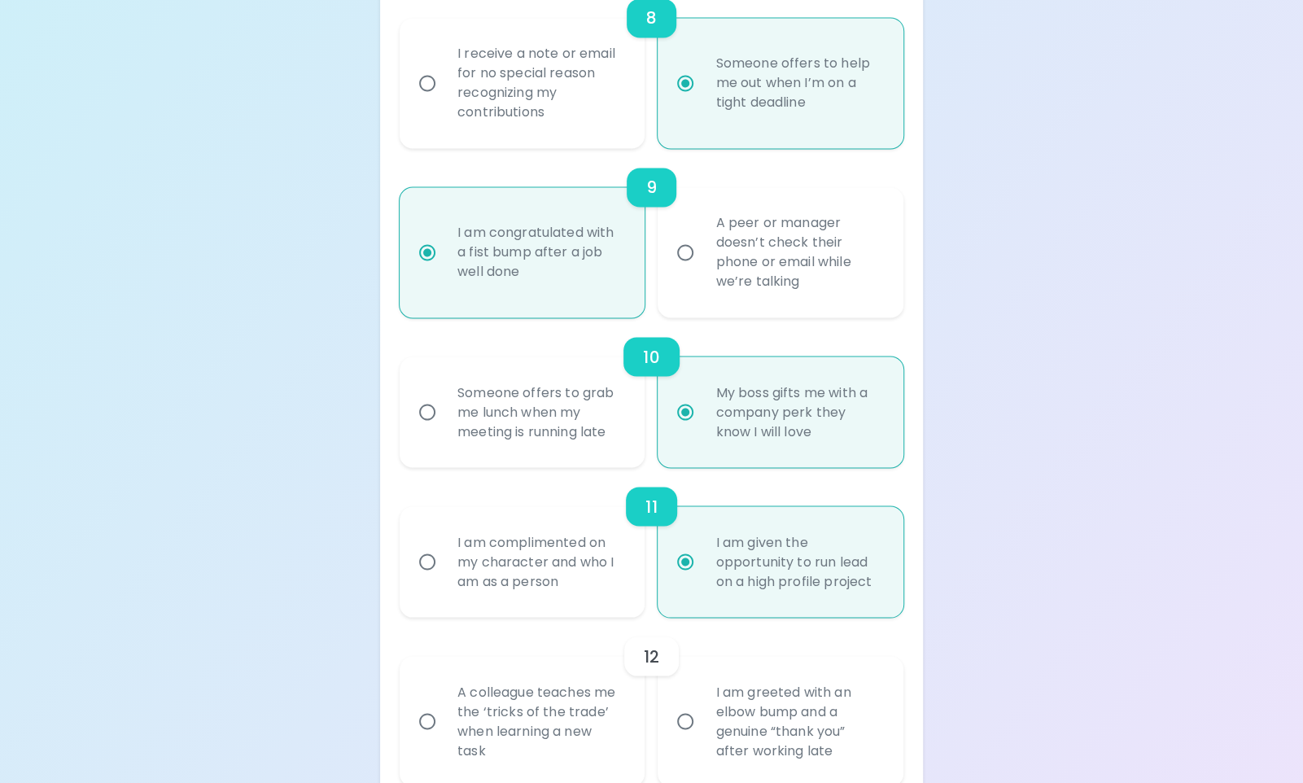
radio input "false"
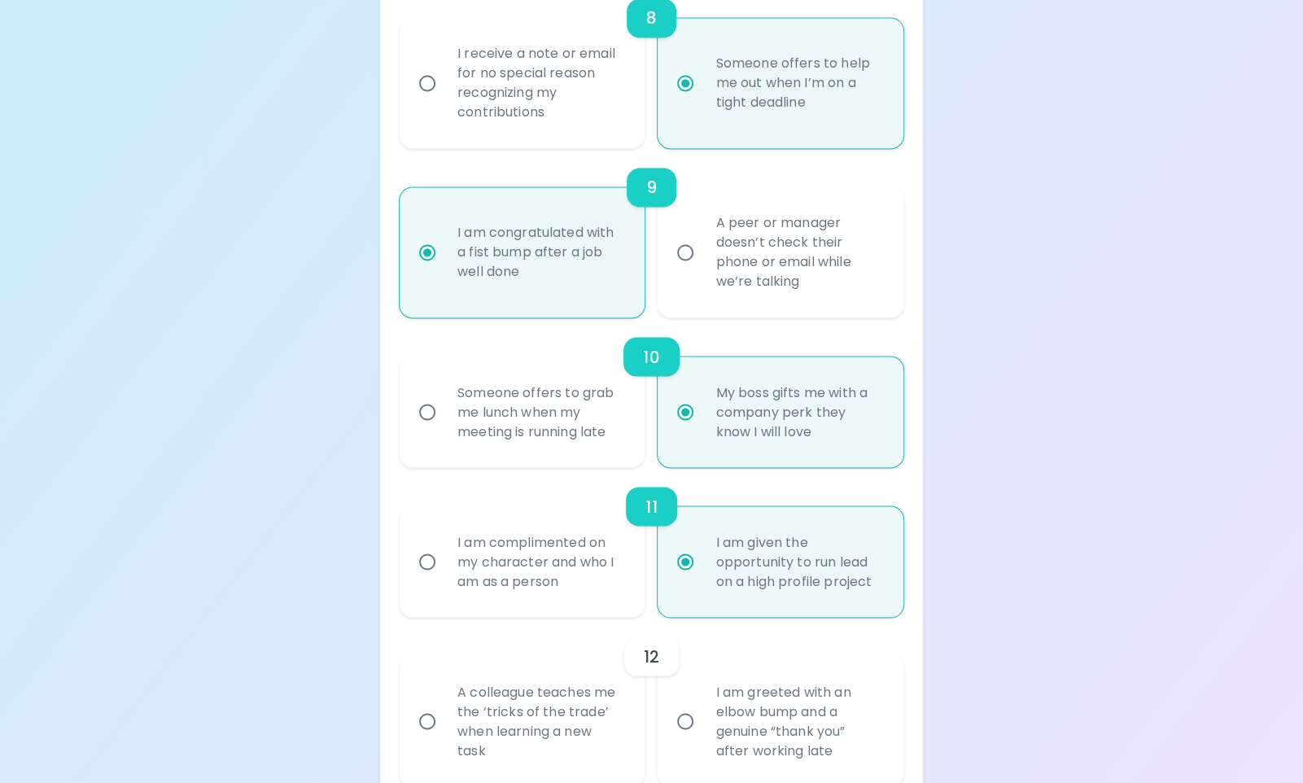
radio input "false"
radio input "true"
radio input "false"
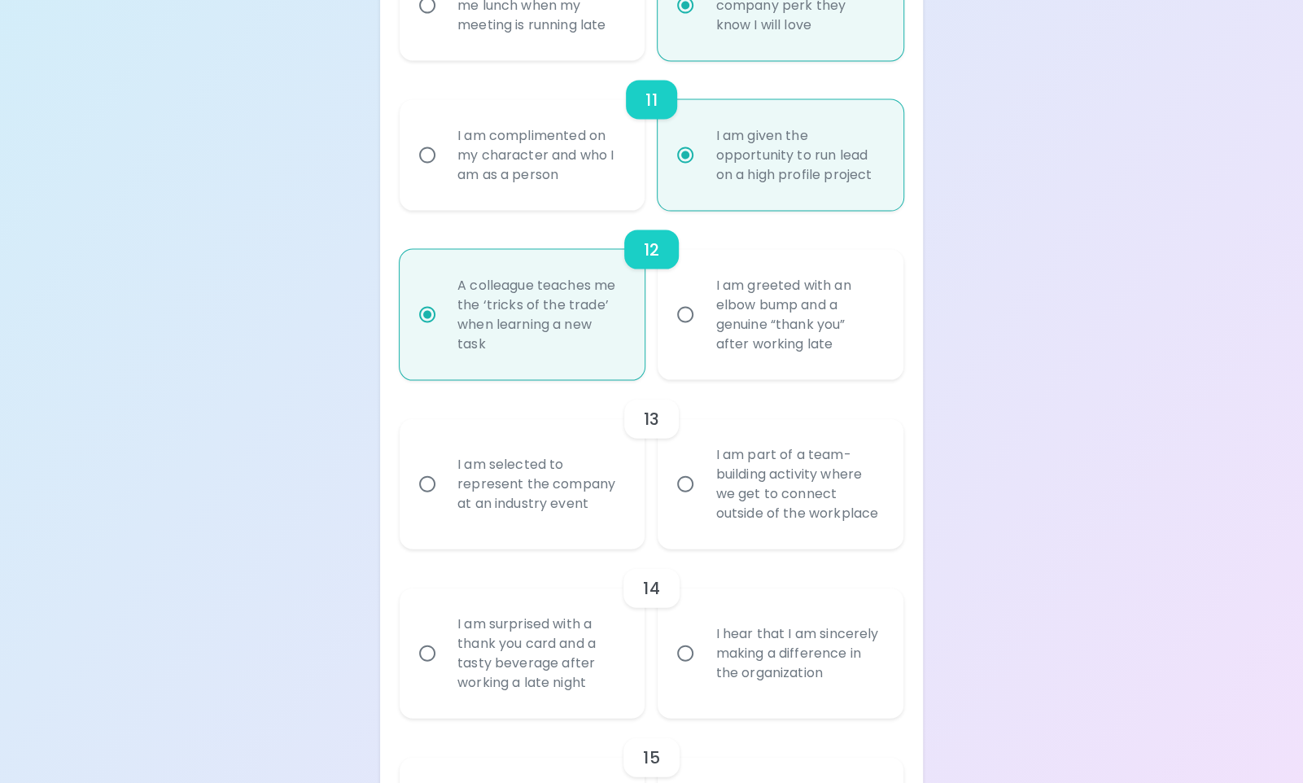
scroll to position [2077, 0]
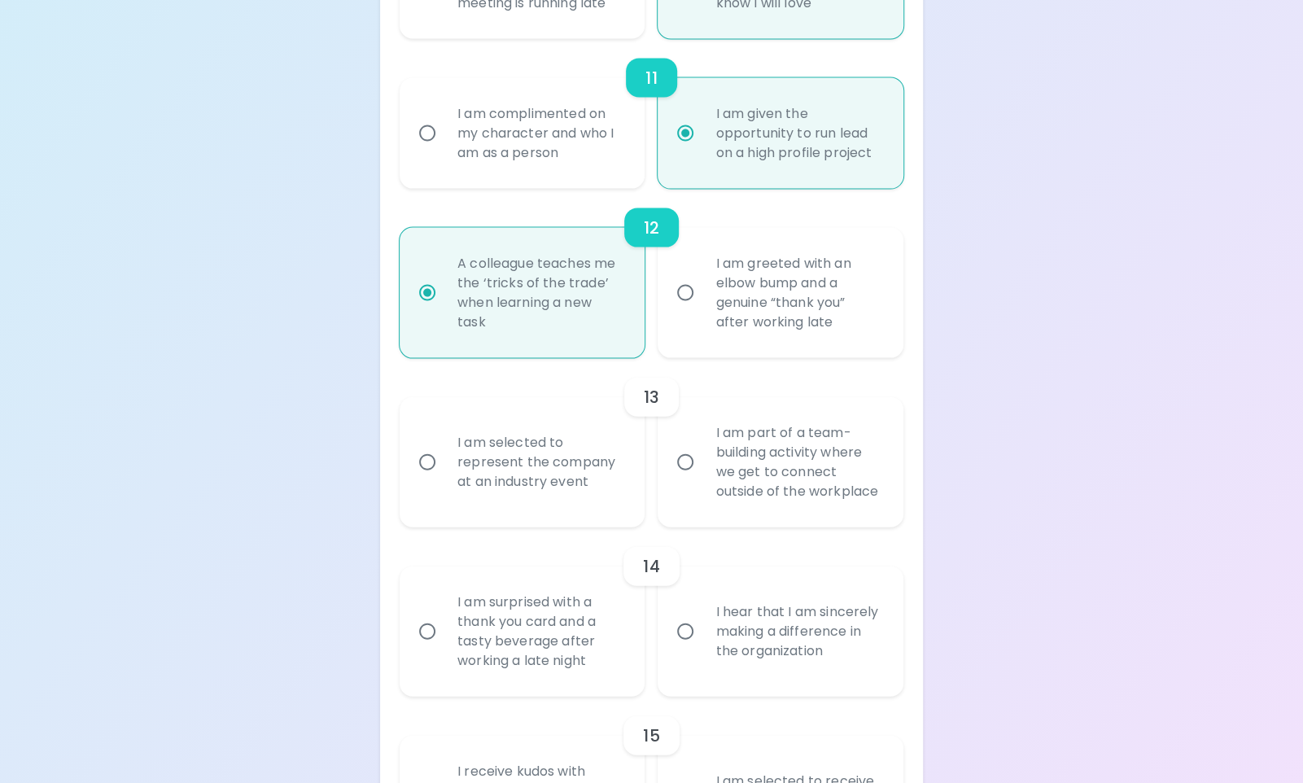
click at [421, 462] on input "I am selected to represent the company at an industry event" at bounding box center [427, 462] width 34 height 34
radio input "false"
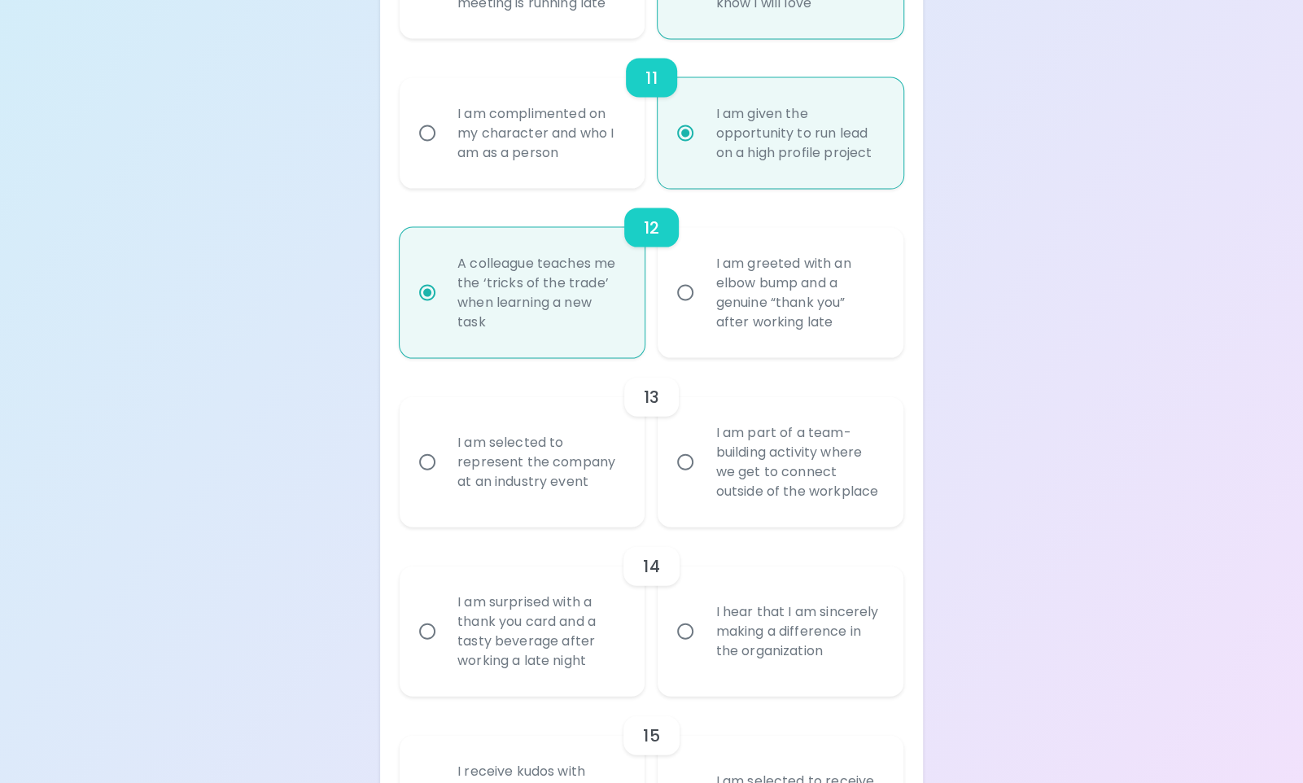
radio input "false"
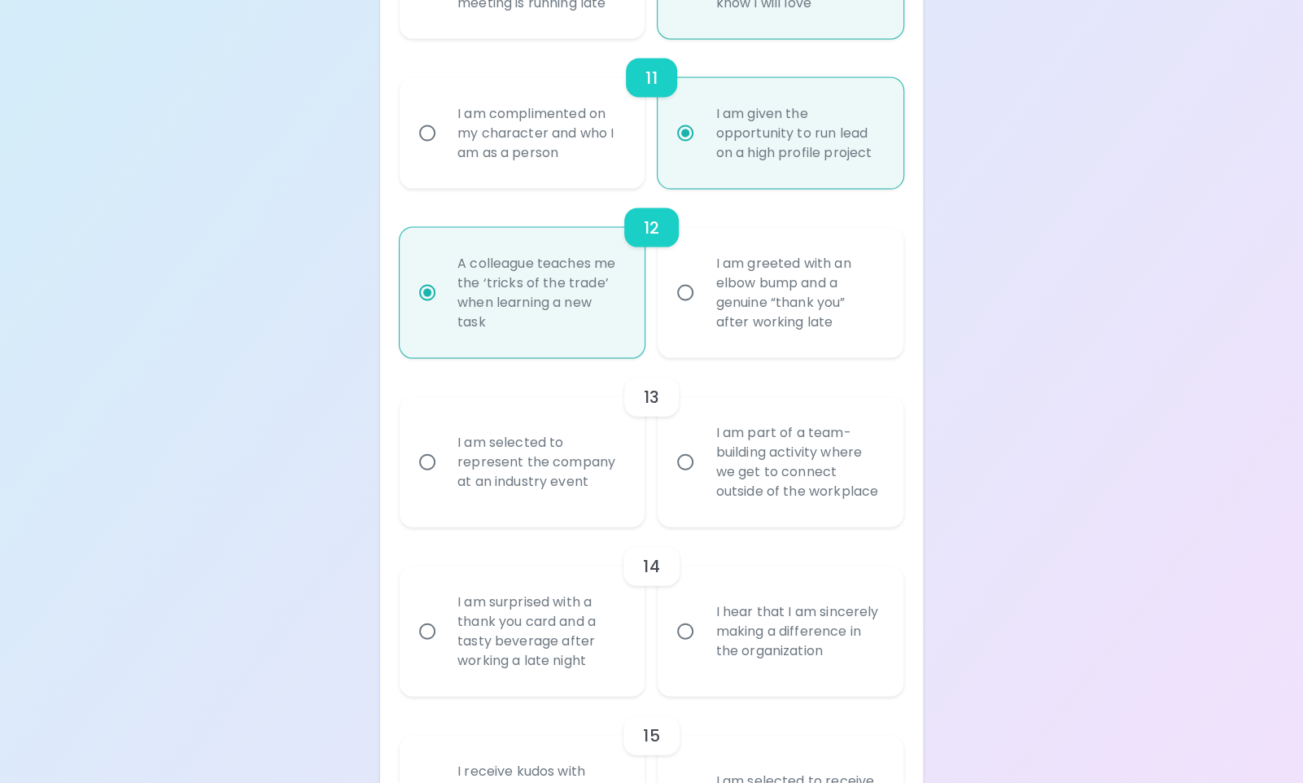
radio input "false"
radio input "true"
radio input "false"
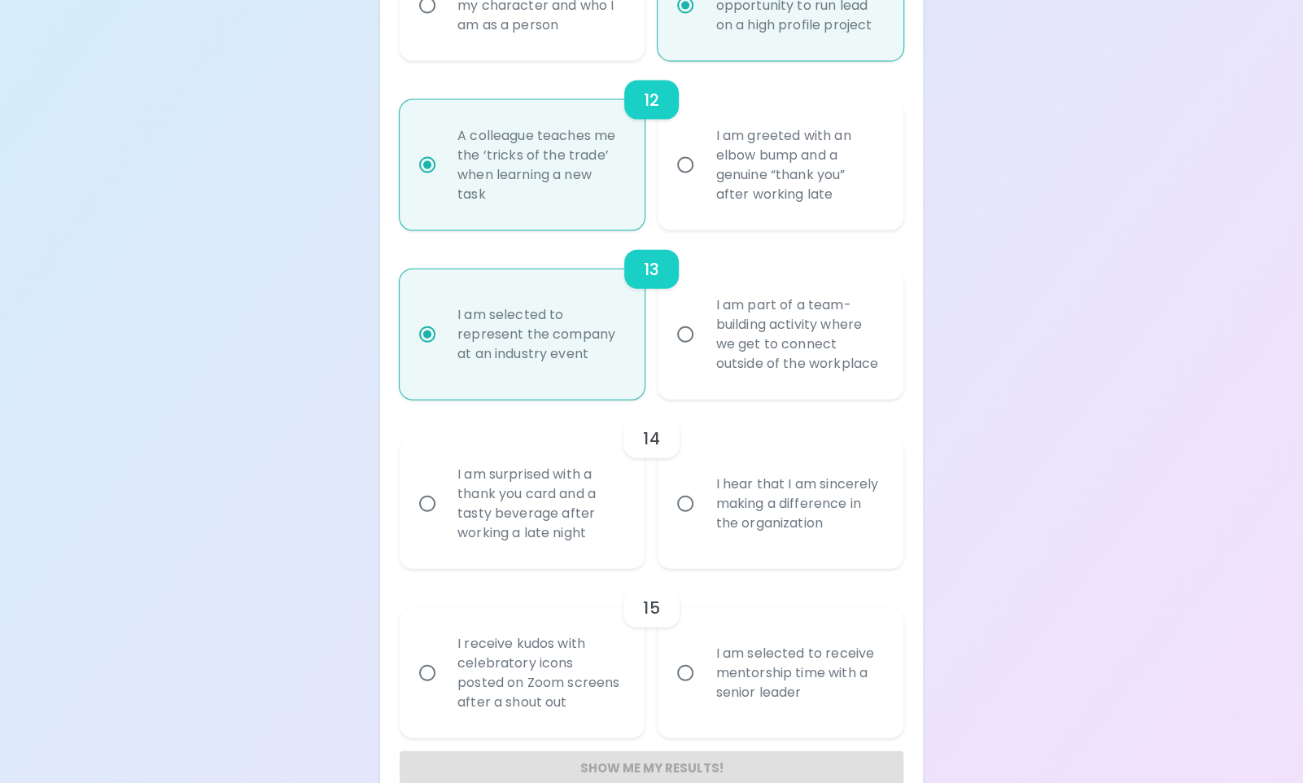
scroll to position [2207, 0]
click at [686, 500] on input "I hear that I am sincerely making a difference in the organization" at bounding box center [685, 501] width 34 height 34
radio input "false"
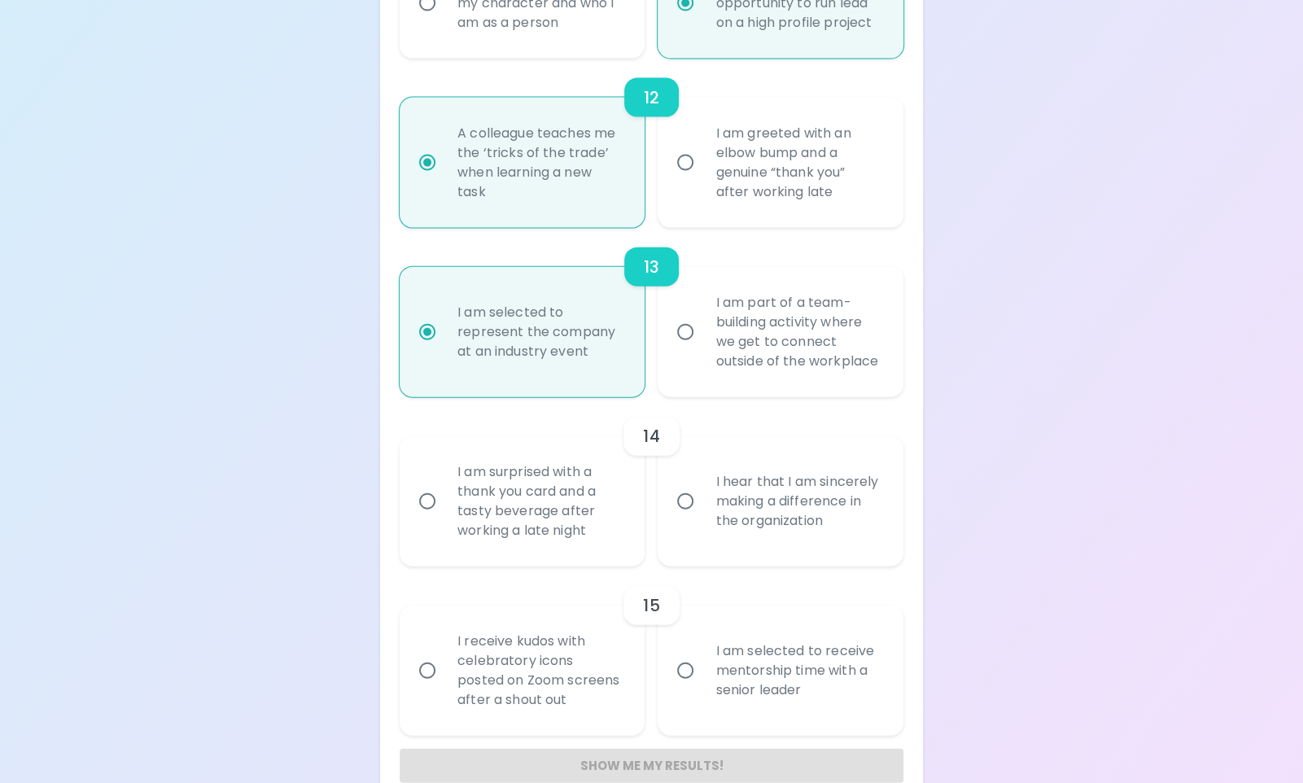
radio input "false"
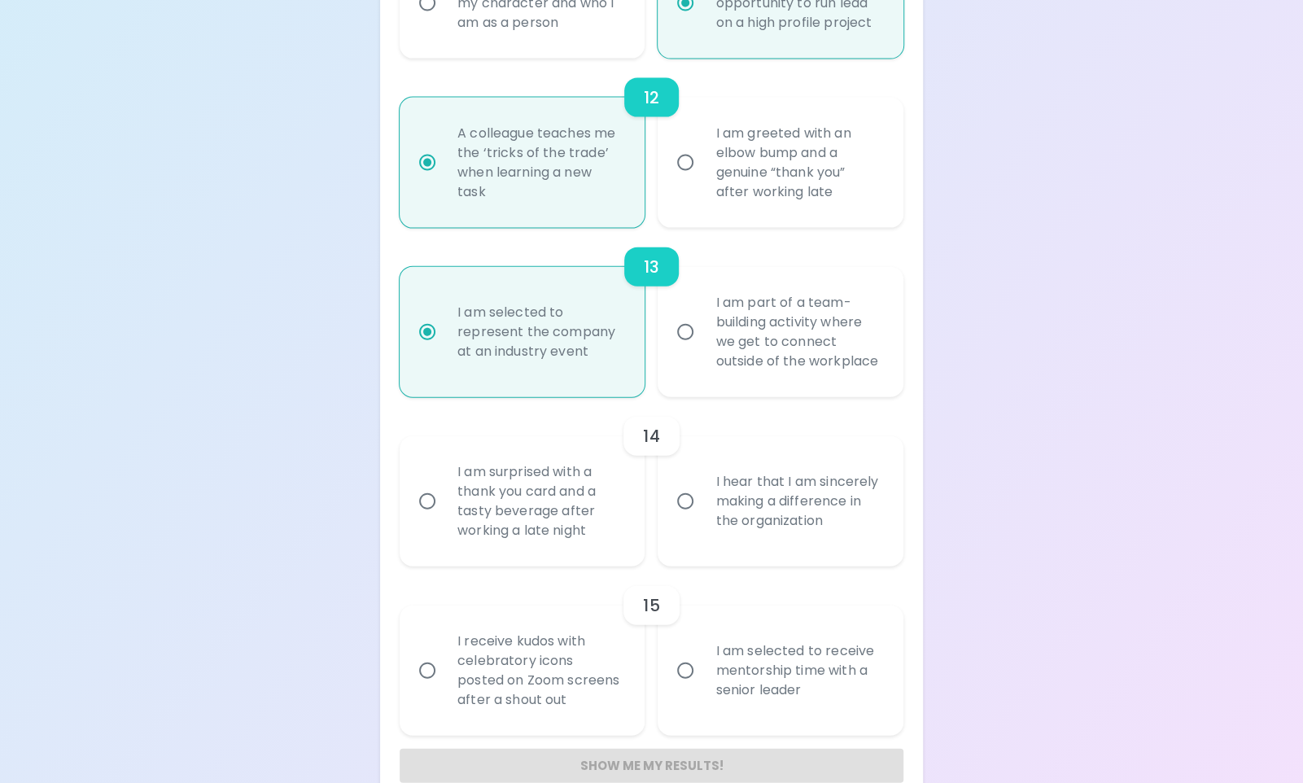
radio input "false"
radio input "true"
radio input "false"
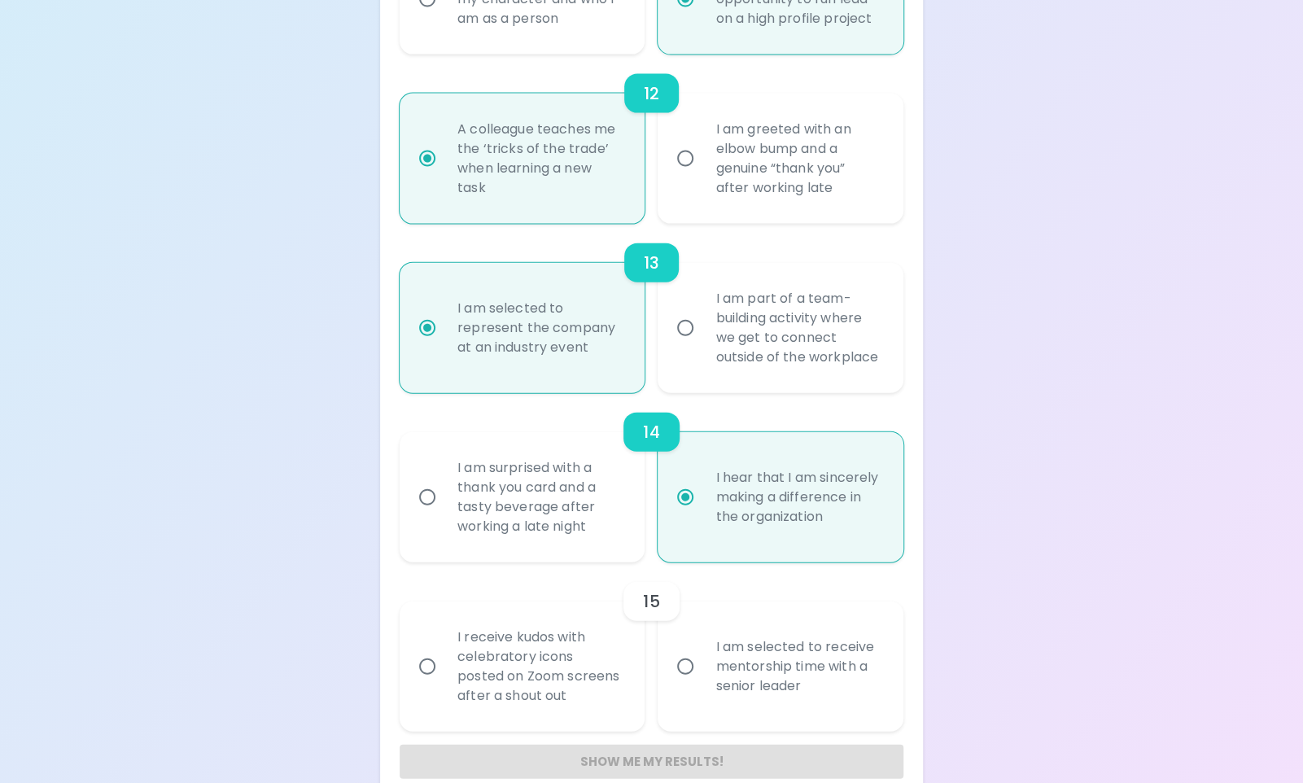
scroll to position [2239, 0]
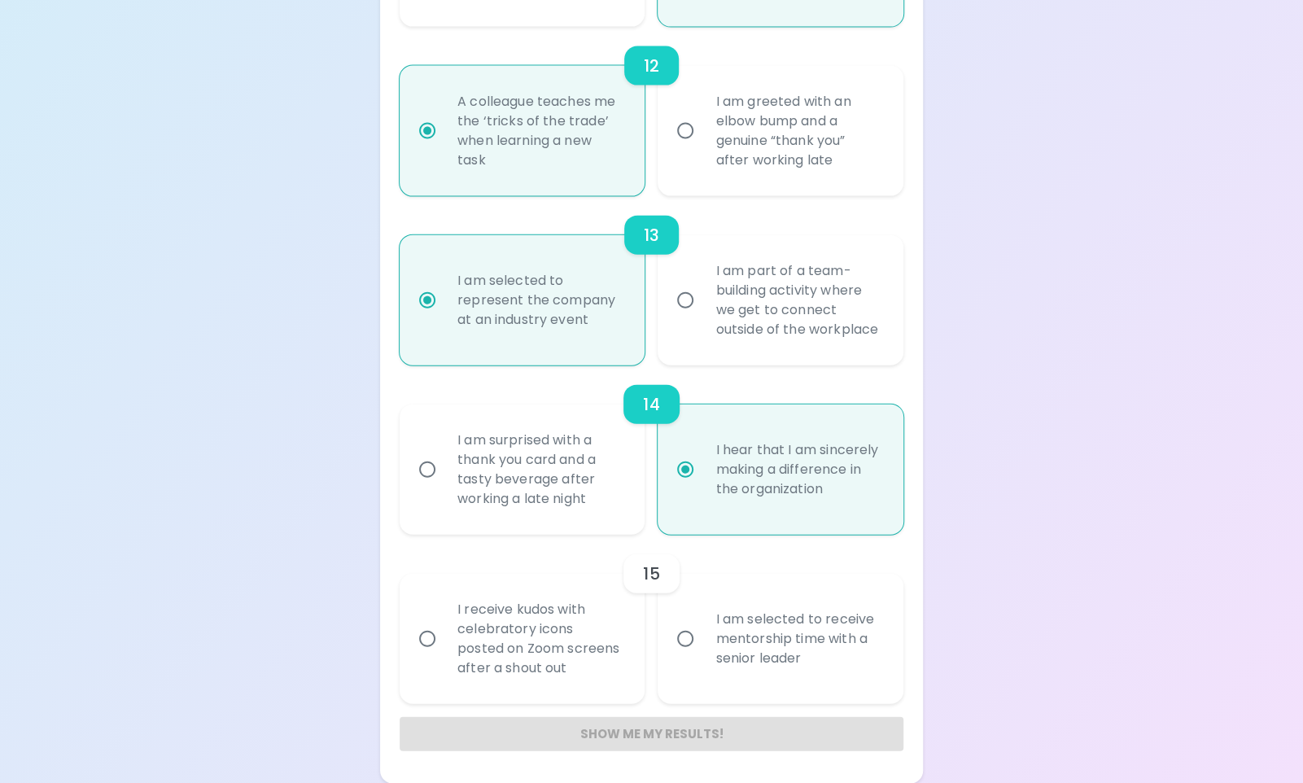
click at [678, 645] on input "I am selected to receive mentorship time with a senior leader" at bounding box center [685, 639] width 34 height 34
radio input "false"
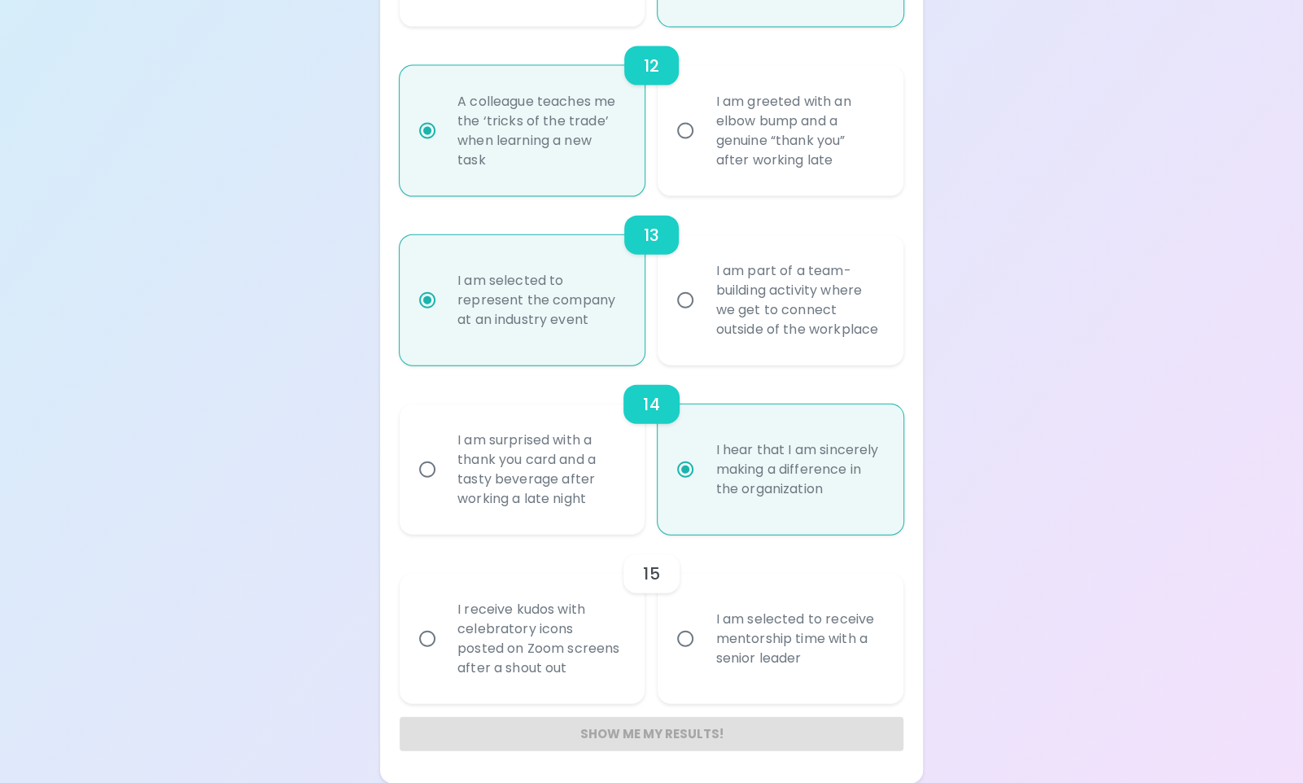
radio input "false"
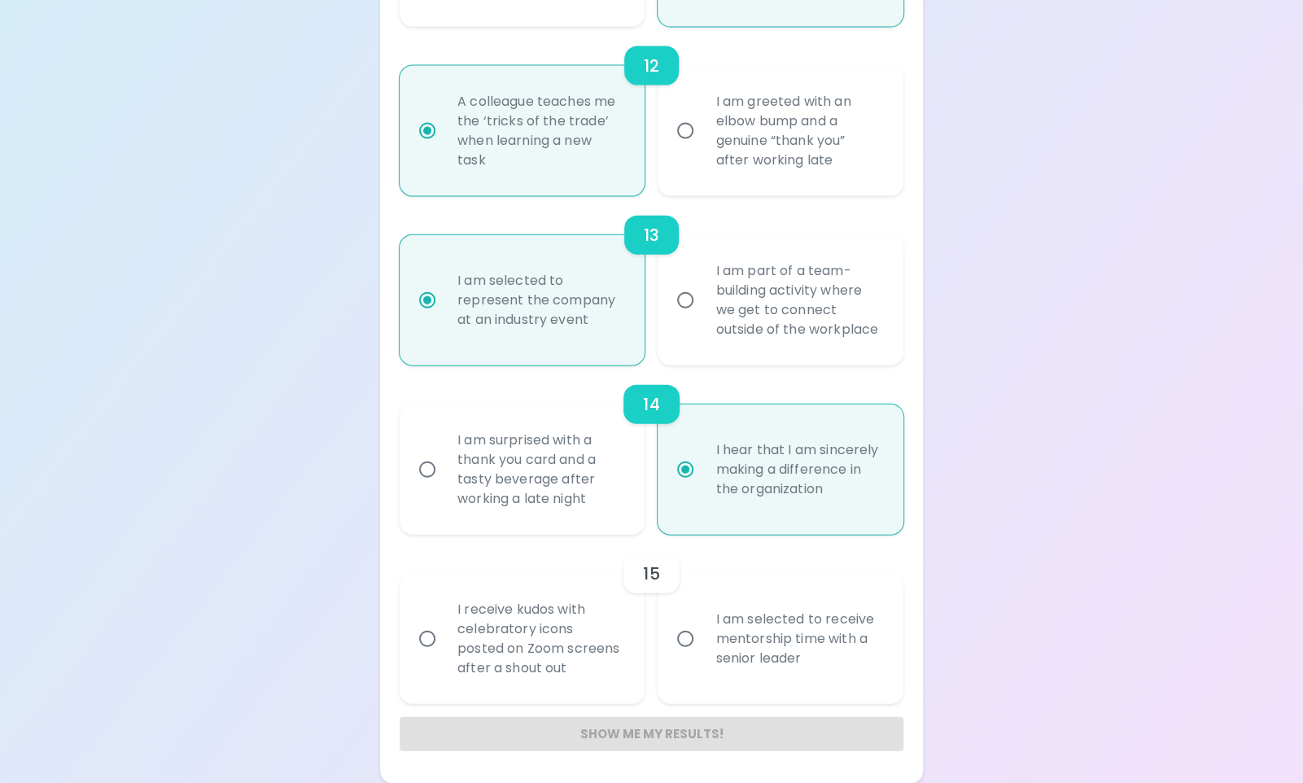
radio input "false"
radio input "true"
radio input "false"
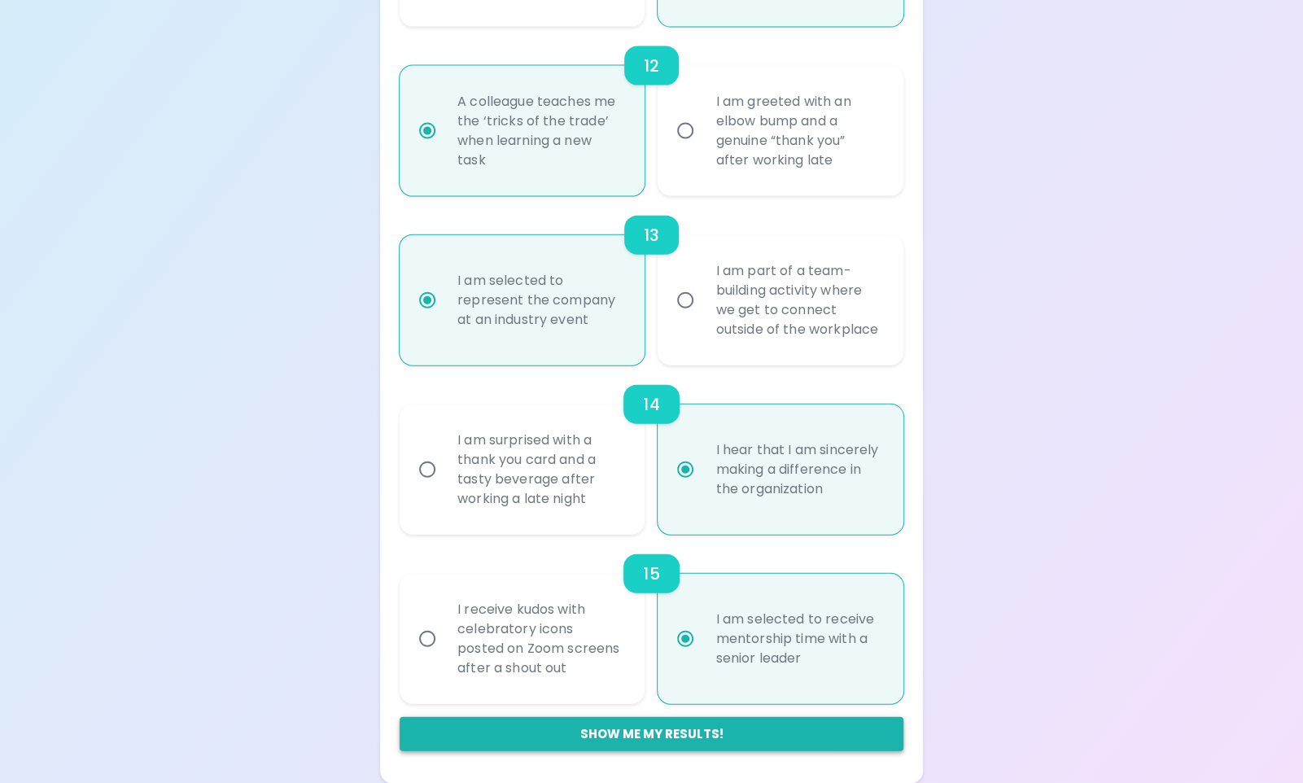
click at [676, 738] on button "Show me my results!" at bounding box center [652, 734] width 504 height 34
radio input "false"
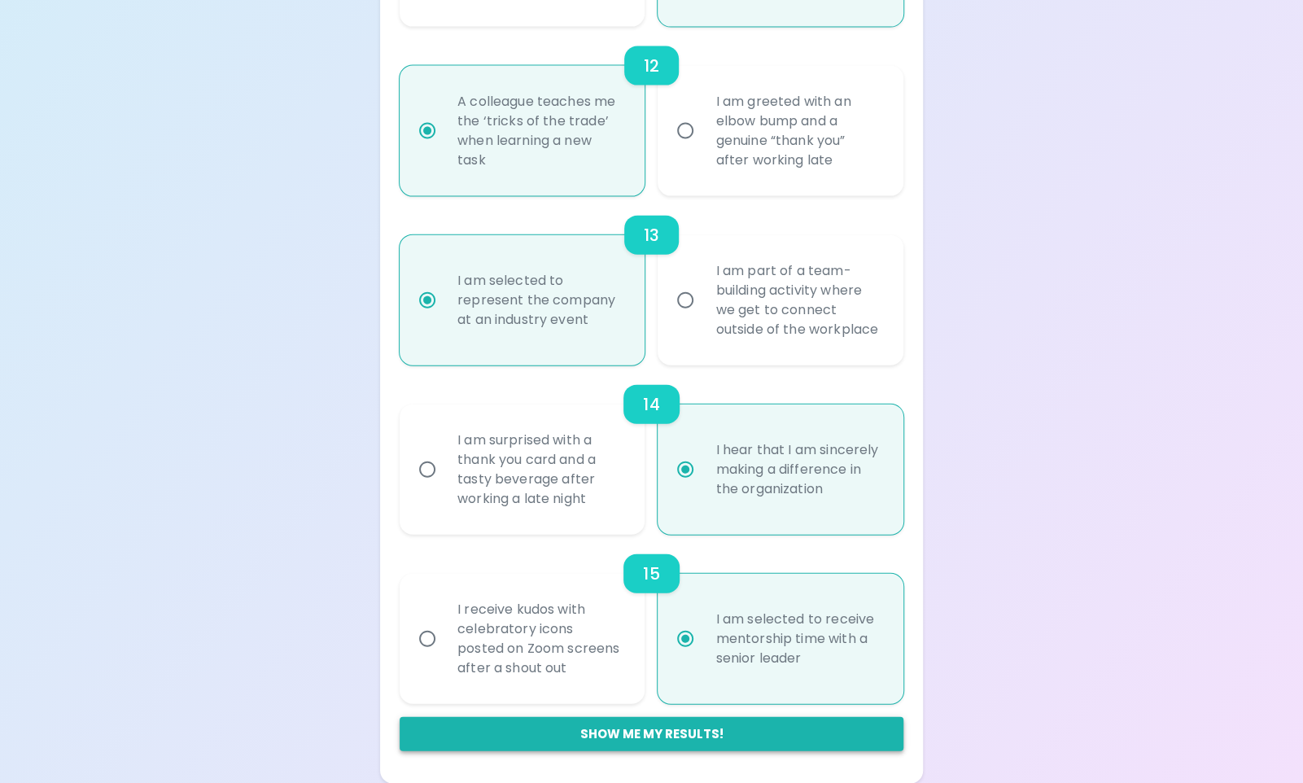
radio input "false"
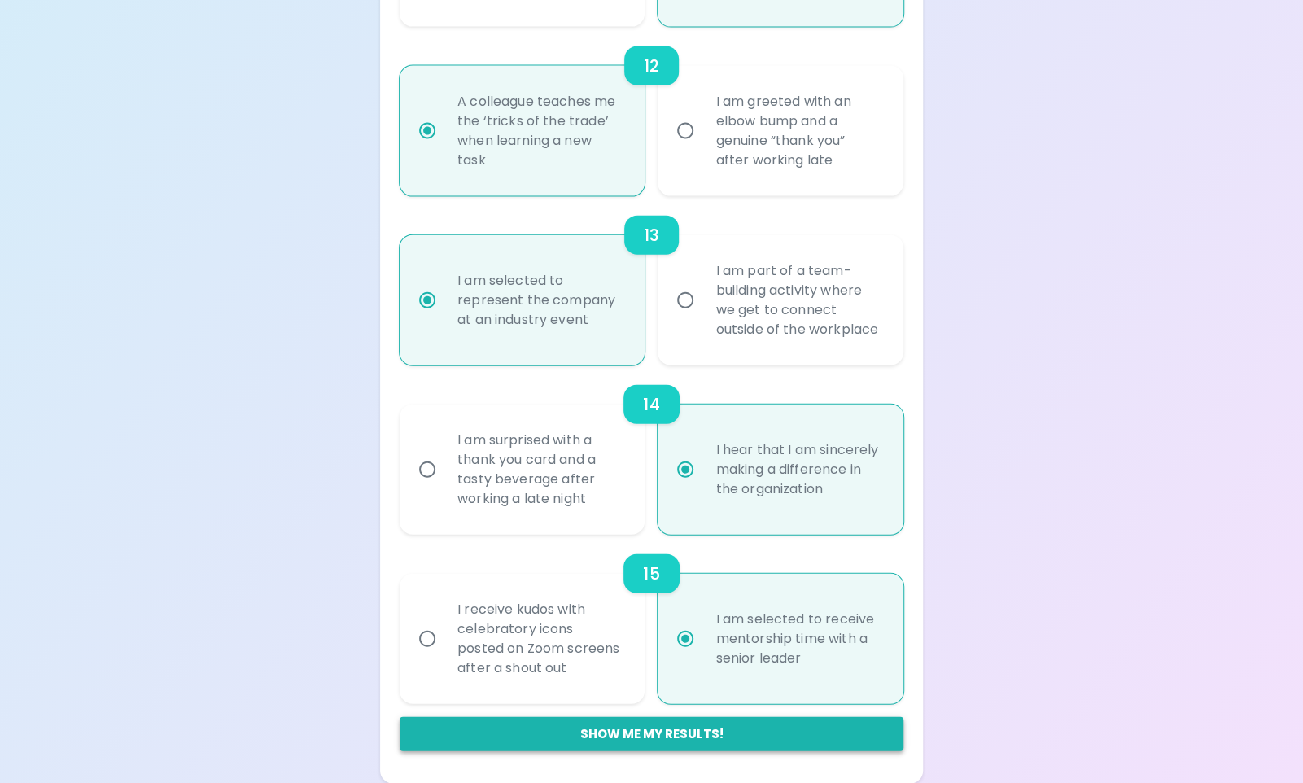
radio input "false"
radio input "true"
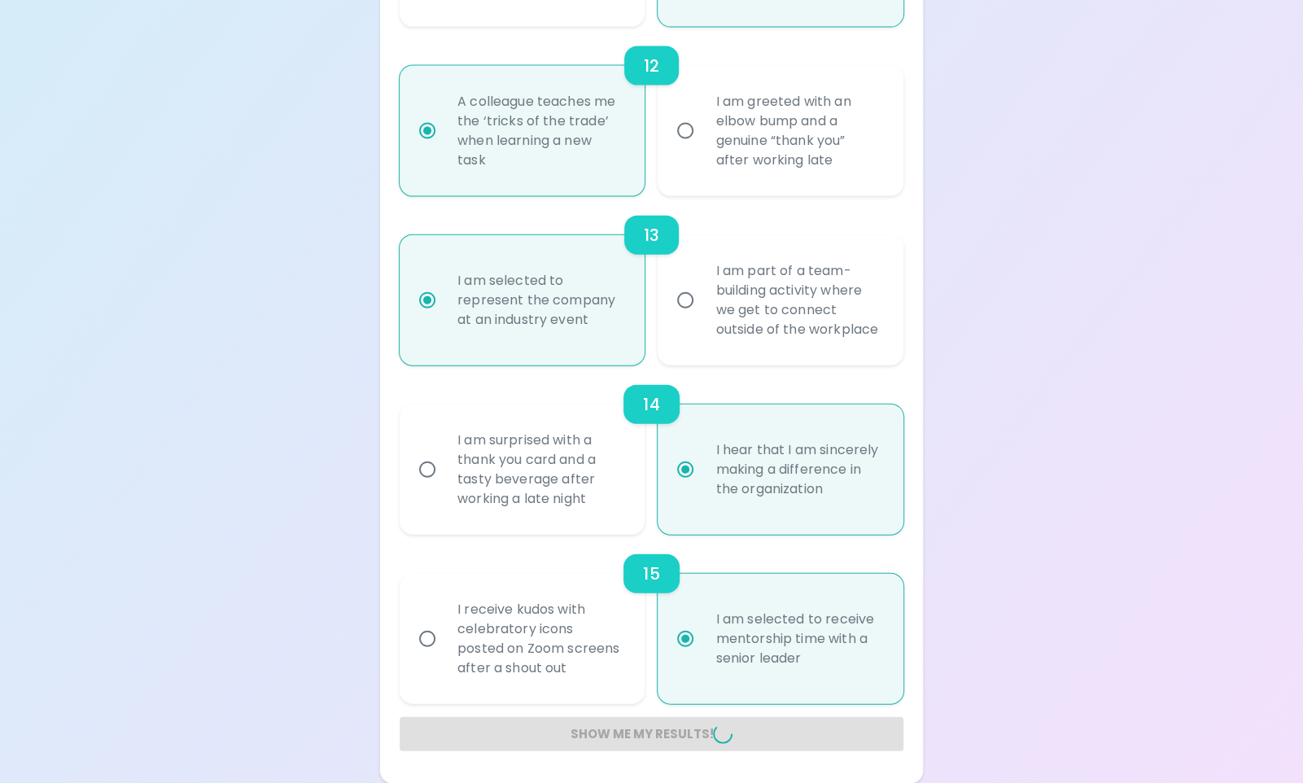
radio input "false"
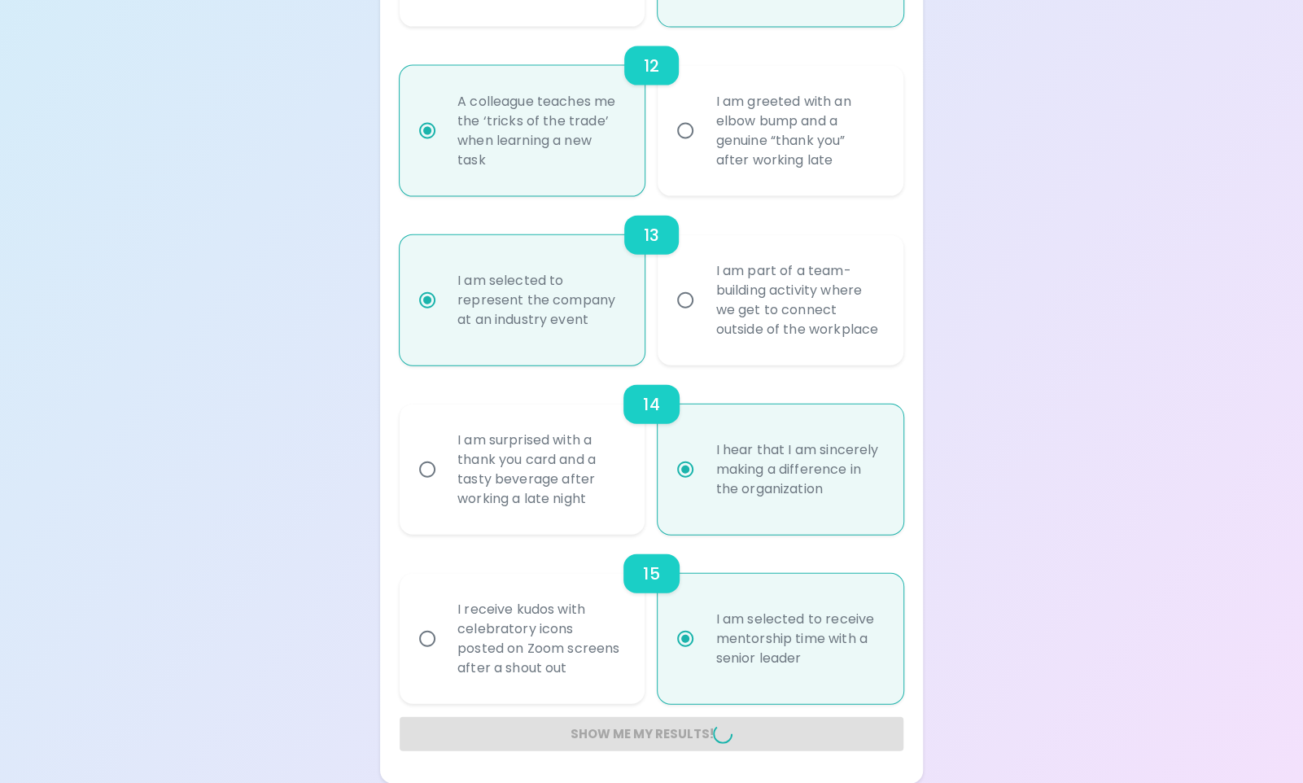
radio input "false"
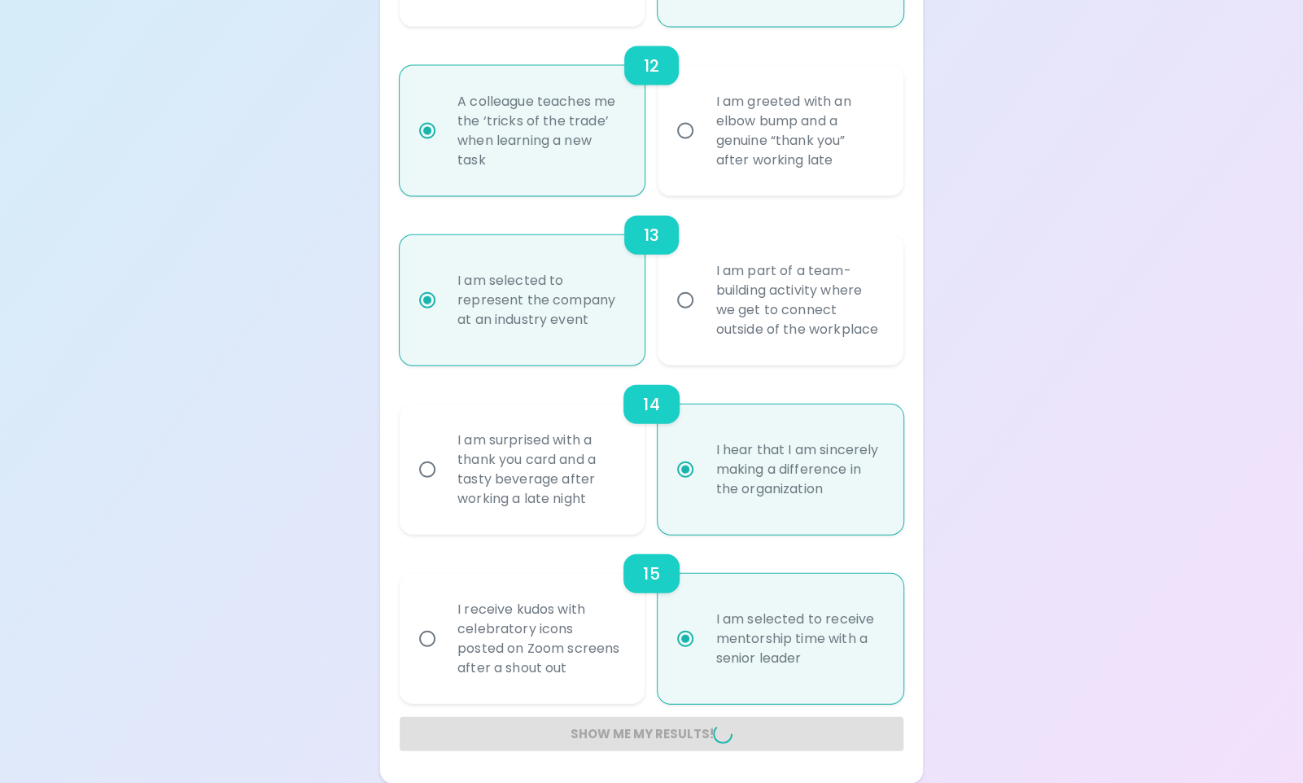
radio input "false"
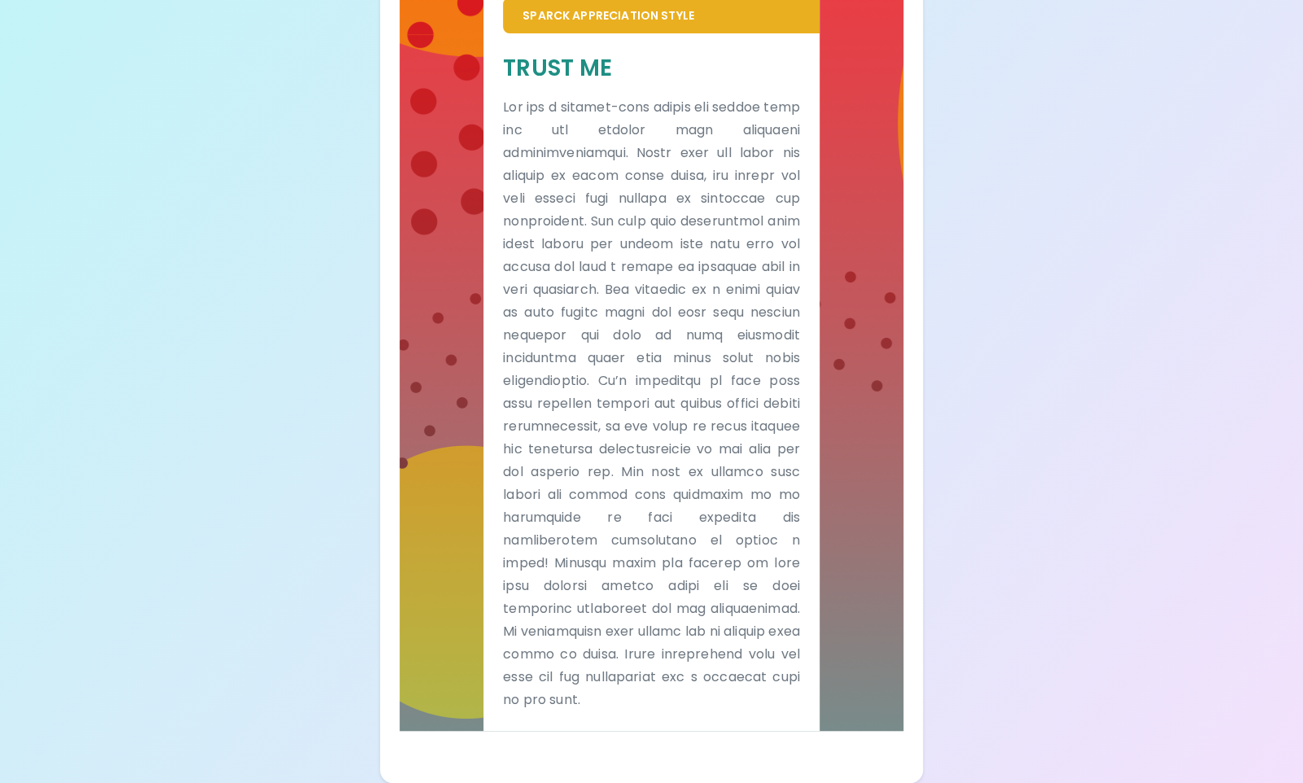
scroll to position [412, 0]
